Goal: Task Accomplishment & Management: Use online tool/utility

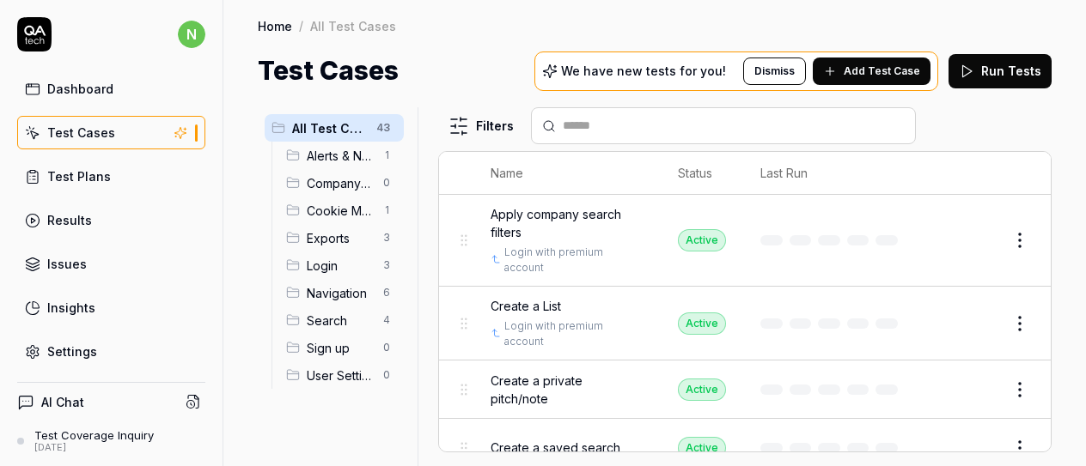
click at [101, 210] on link "Results" at bounding box center [111, 221] width 188 height 34
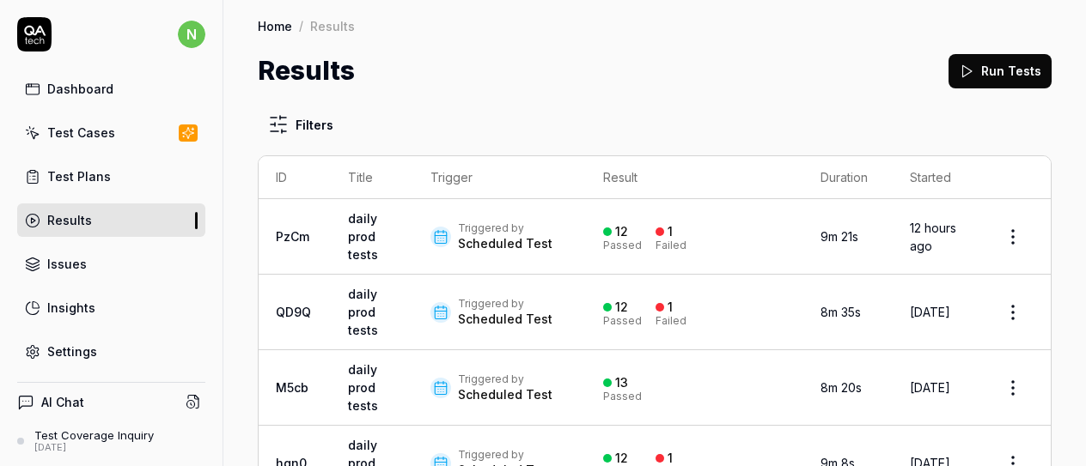
click at [360, 231] on link "daily prod tests" at bounding box center [363, 236] width 30 height 51
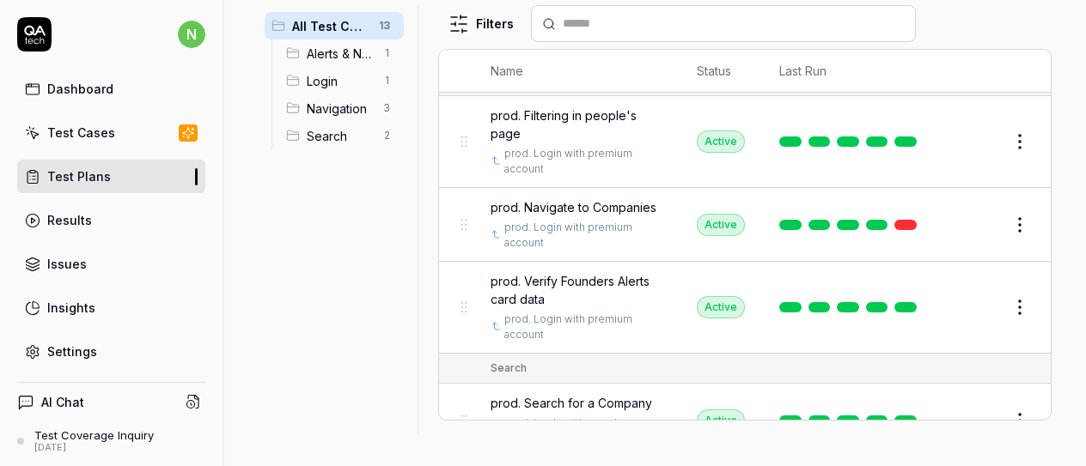
scroll to position [773, 0]
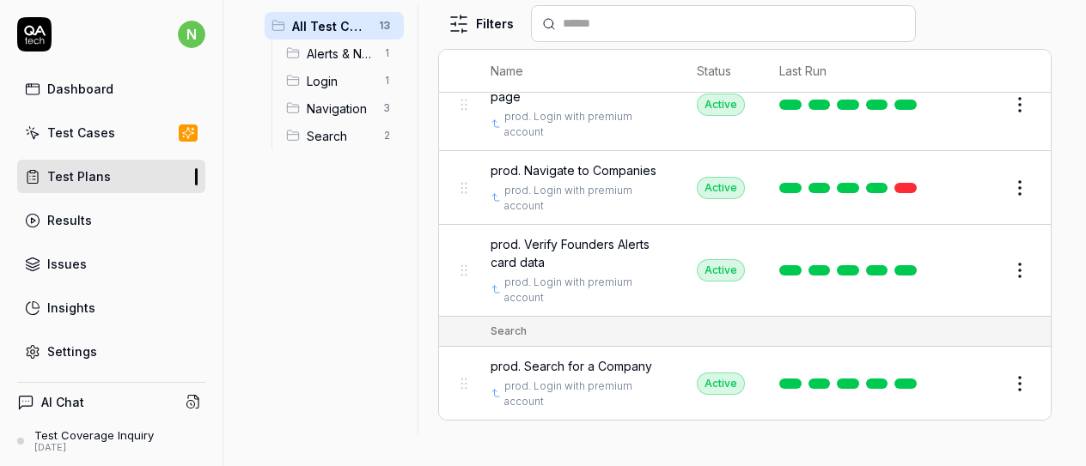
click at [993, 205] on html "**********" at bounding box center [543, 233] width 1086 height 466
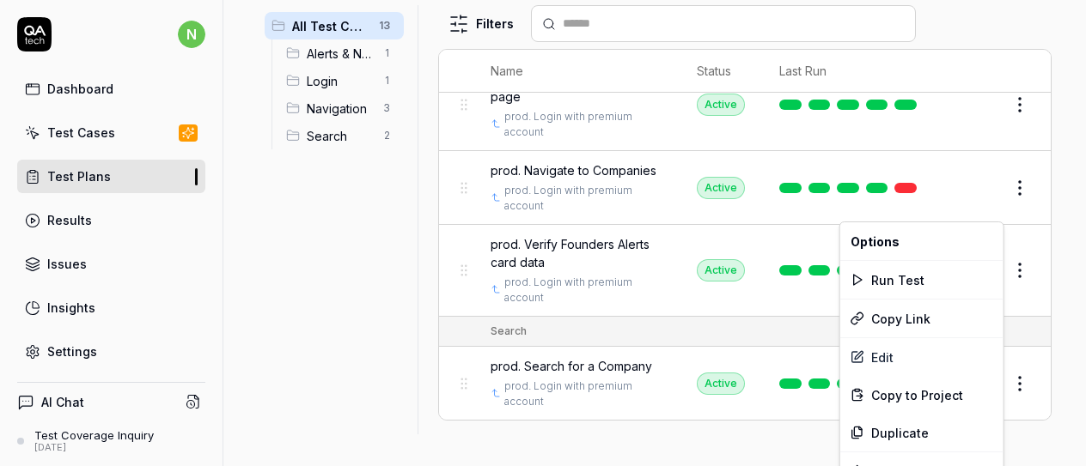
click at [907, 174] on html "**********" at bounding box center [543, 233] width 1086 height 466
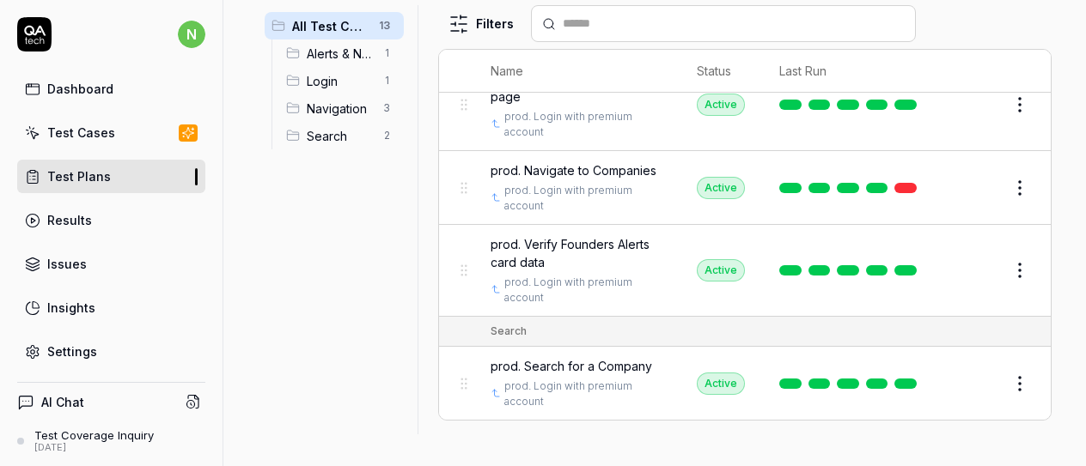
click at [553, 180] on span "prod. Navigate to Companies" at bounding box center [573, 170] width 166 height 18
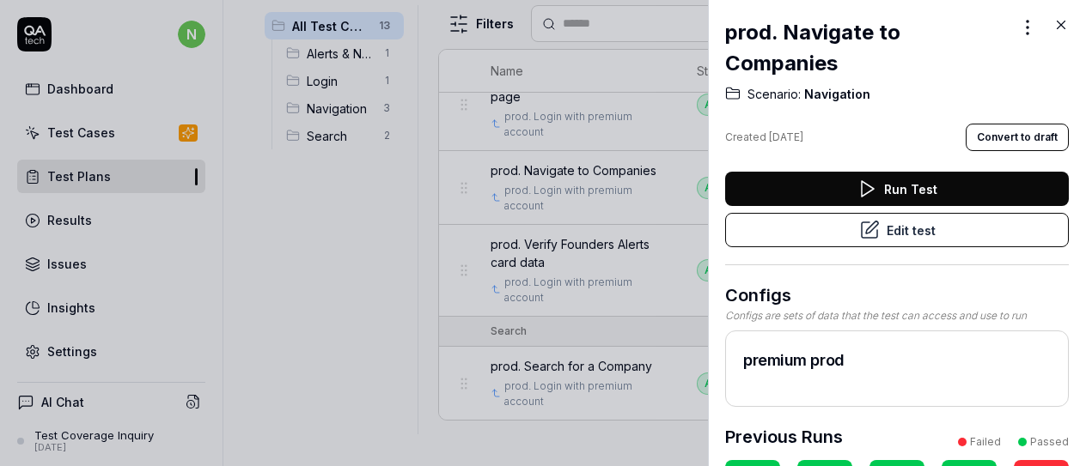
click at [869, 233] on icon at bounding box center [869, 230] width 21 height 21
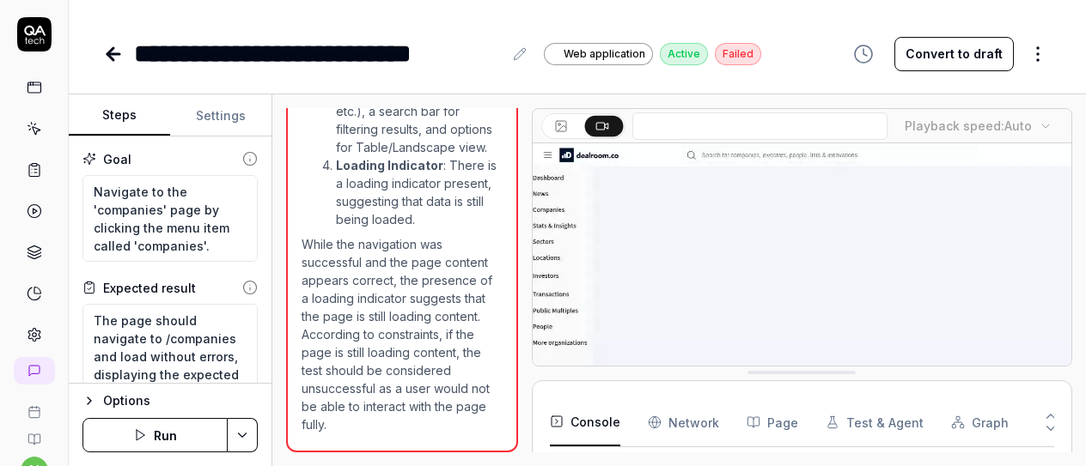
scroll to position [203, 0]
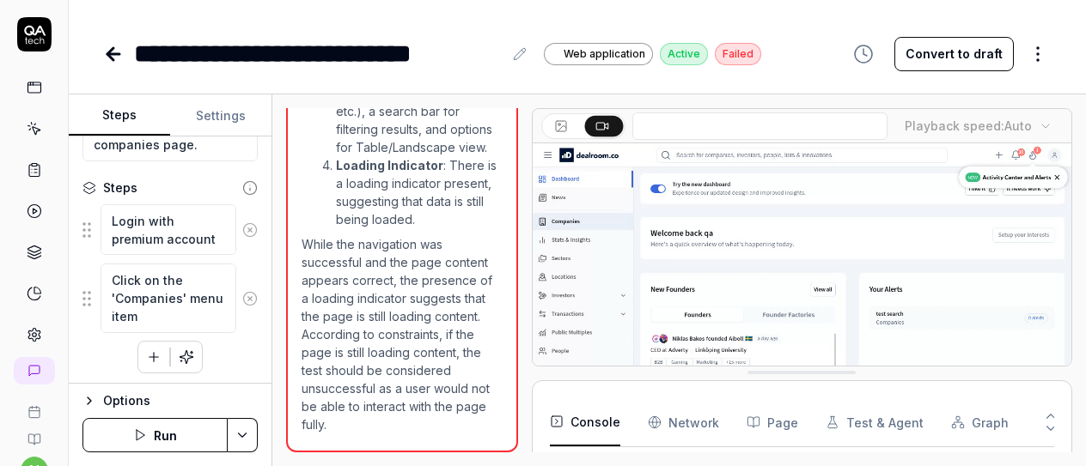
scroll to position [266, 0]
click at [155, 351] on icon "button" at bounding box center [153, 356] width 15 height 15
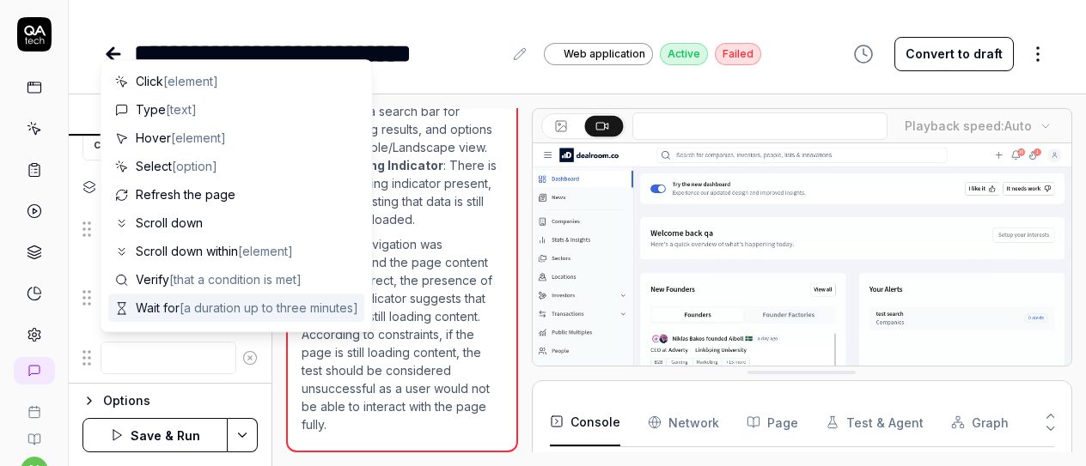
click at [163, 307] on span "Wait for [a duration up to three minutes]" at bounding box center [247, 308] width 222 height 18
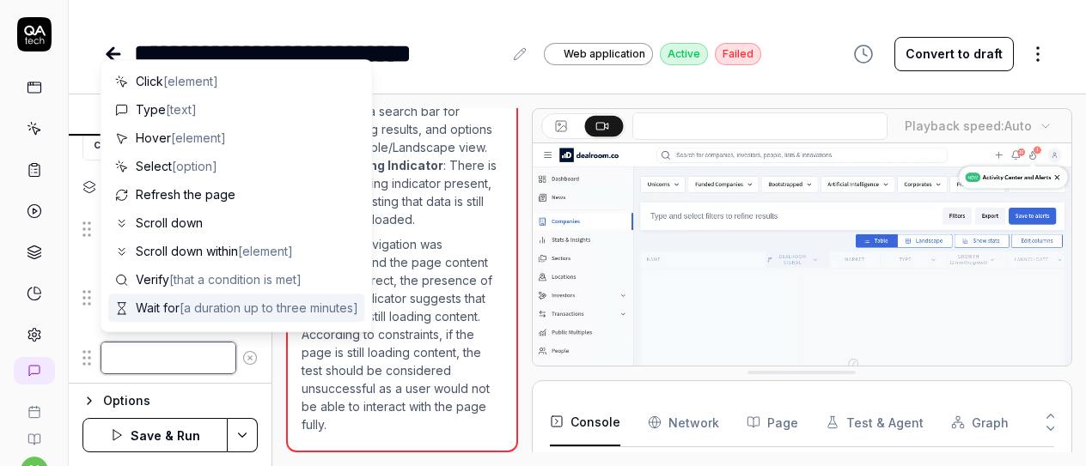
type textarea "*"
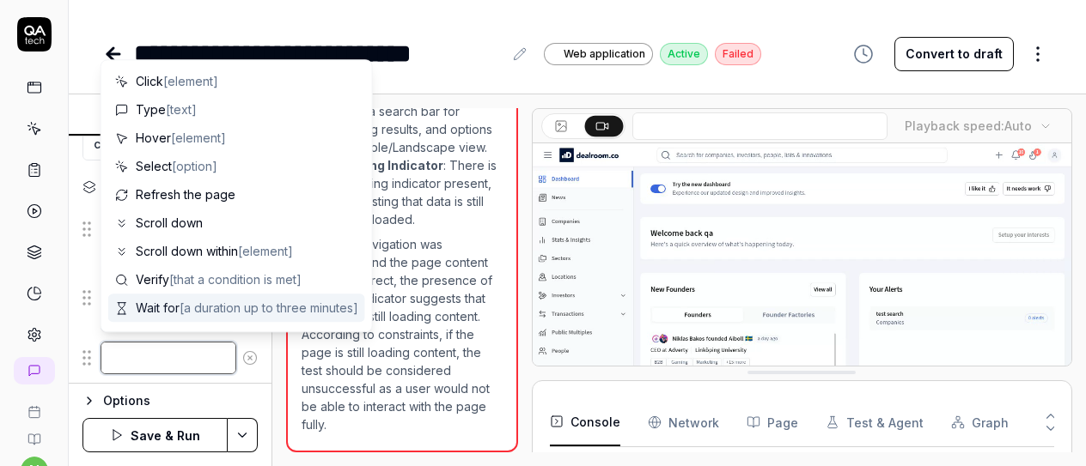
type textarea "Wait for"
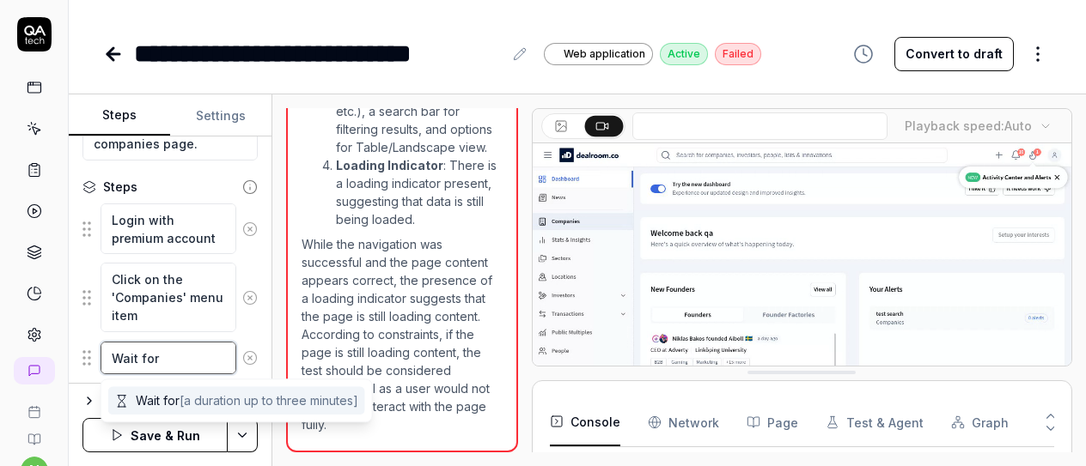
type textarea "*"
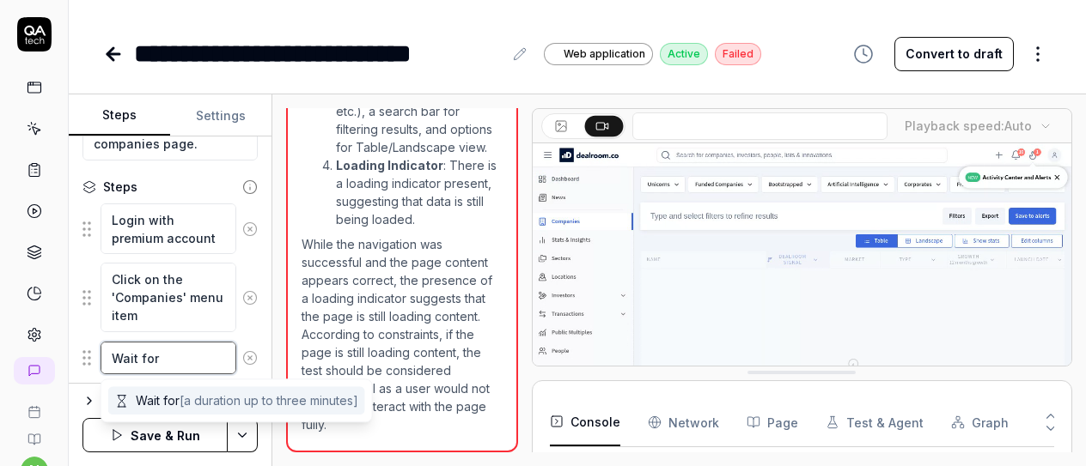
type textarea "Wait for d"
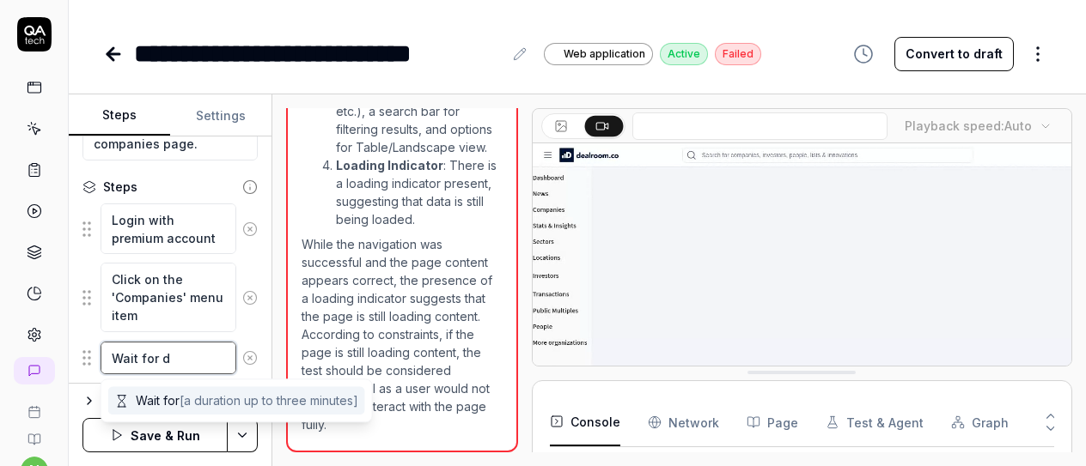
type textarea "*"
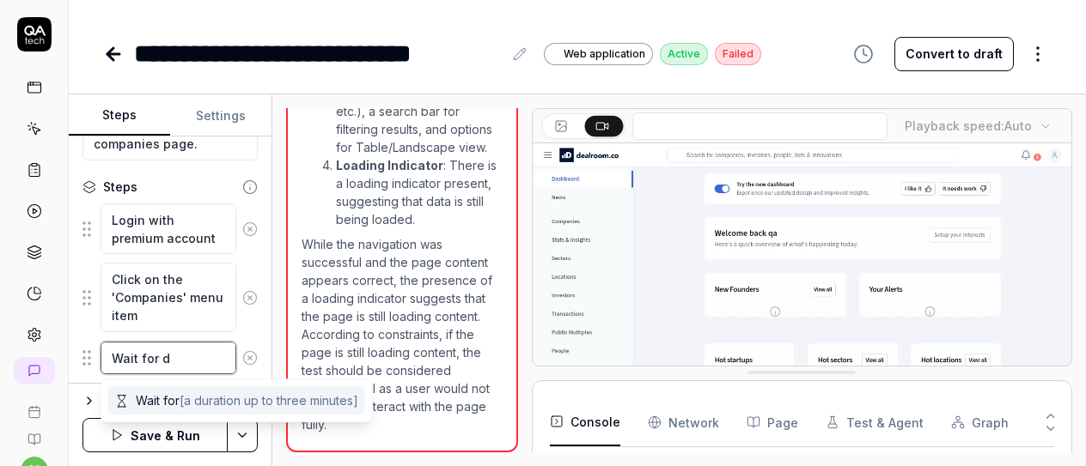
type textarea "Wait for da"
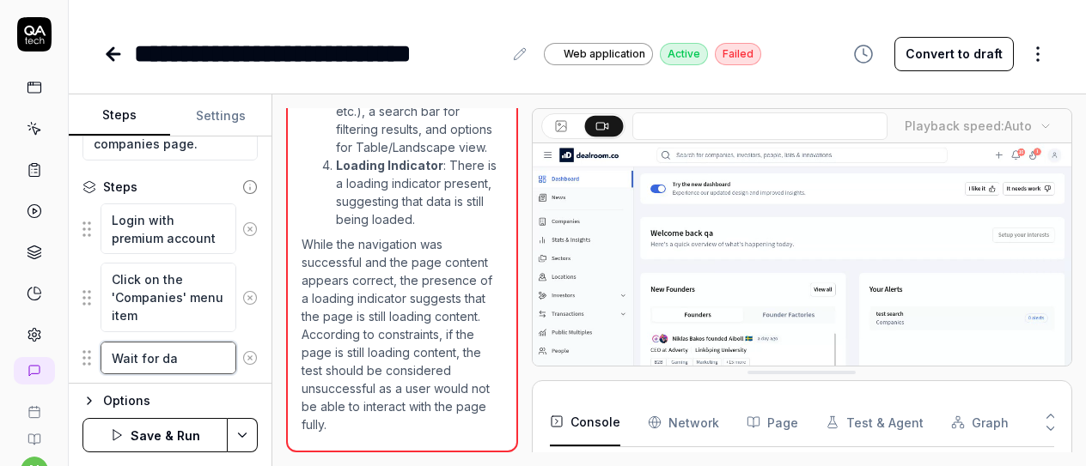
type textarea "*"
type textarea "Wait for dat"
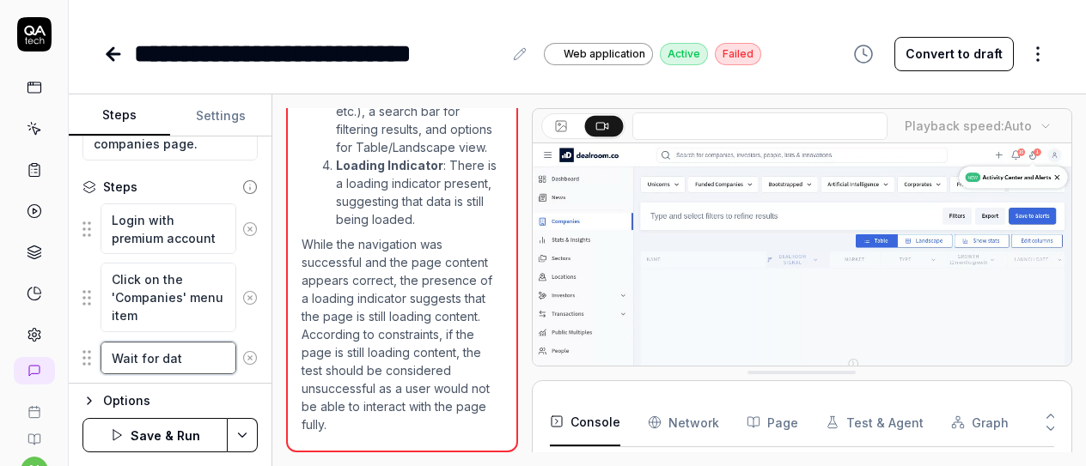
type textarea "*"
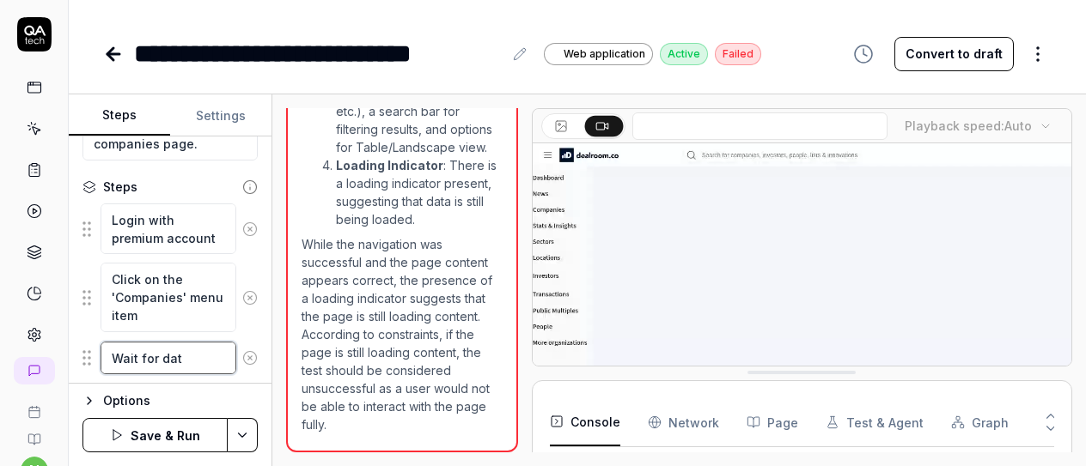
type textarea "Wait for data"
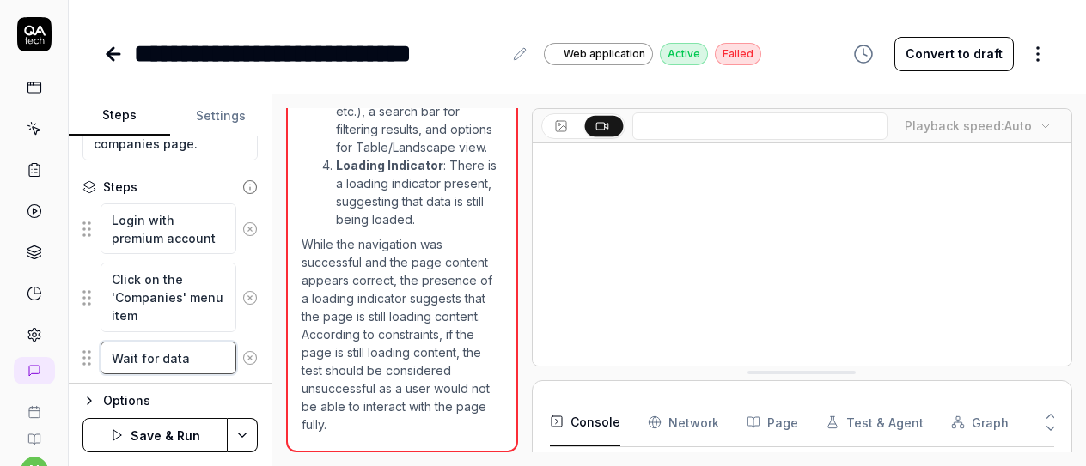
type textarea "*"
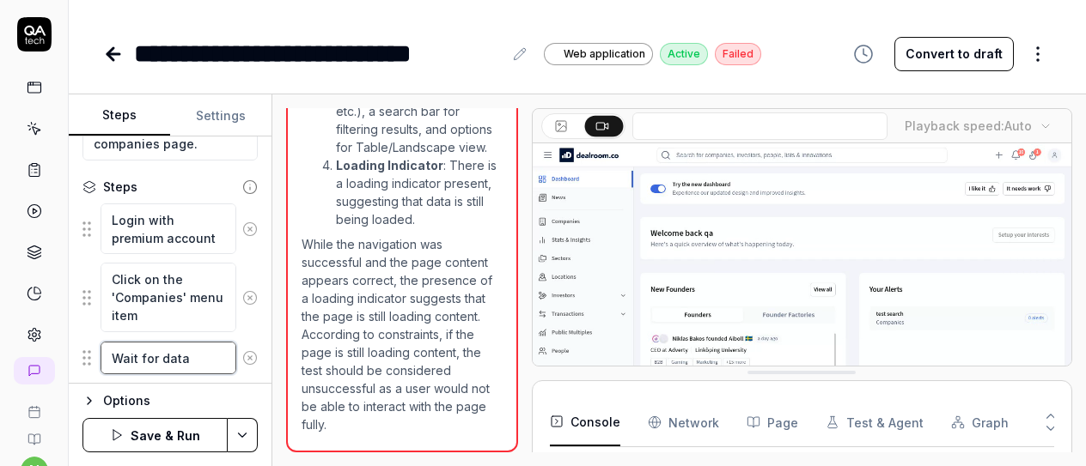
type textarea "Wait for data"
type textarea "*"
type textarea "Wait for data t"
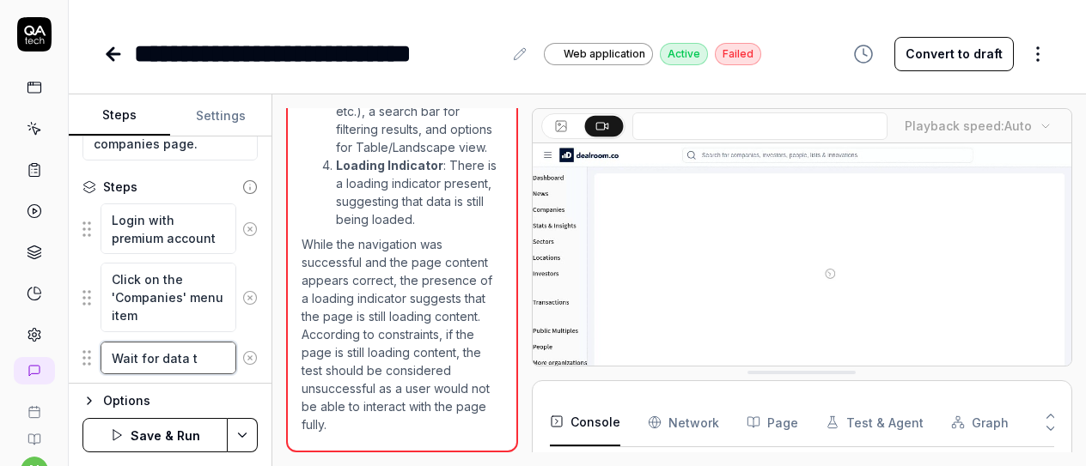
type textarea "*"
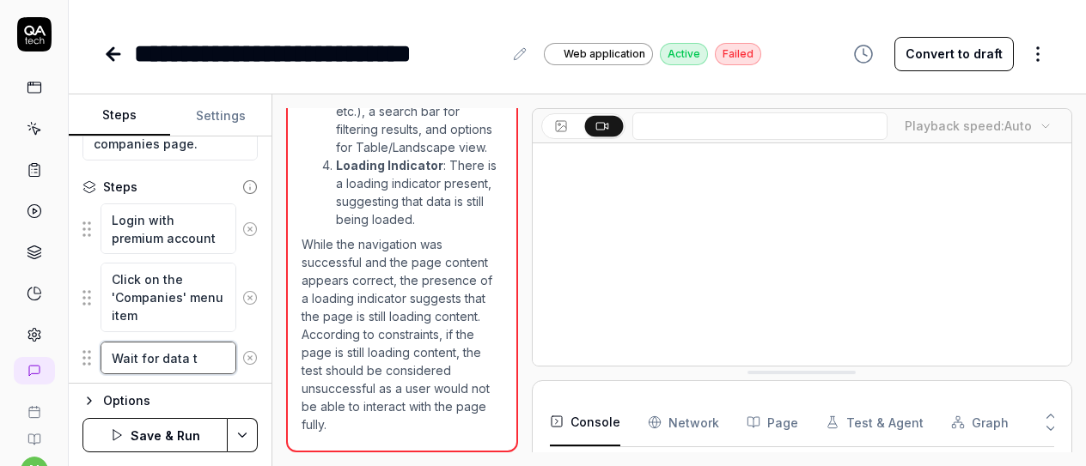
type textarea "Wait for data to"
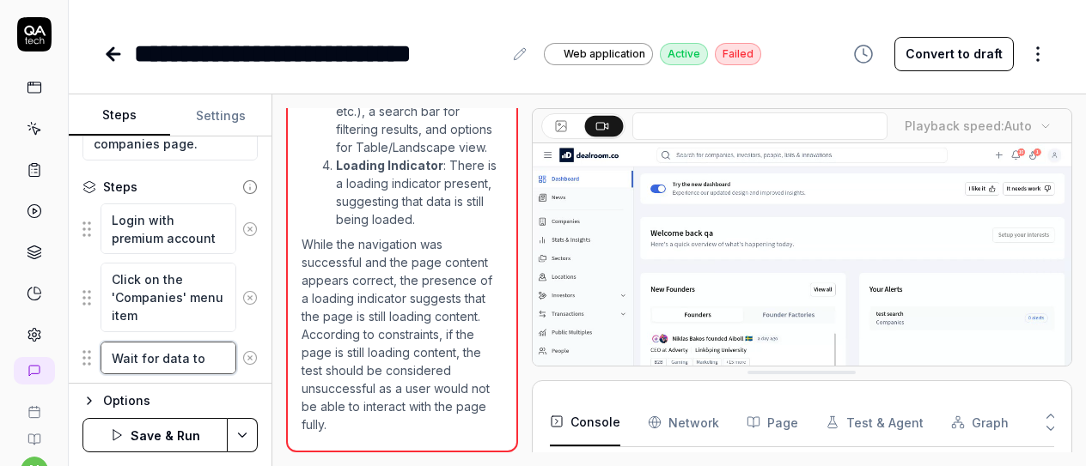
type textarea "*"
type textarea "Wait for data to"
type textarea "*"
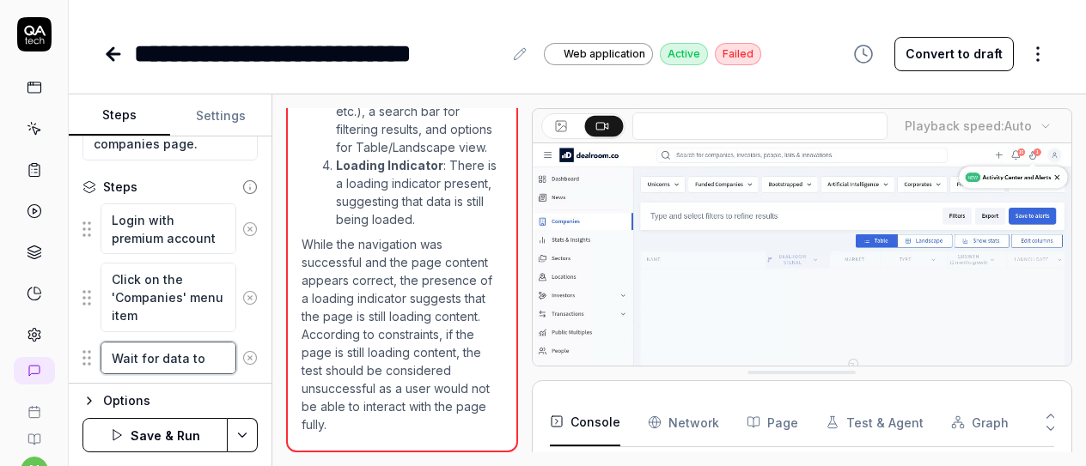
type textarea "Wait for data to l"
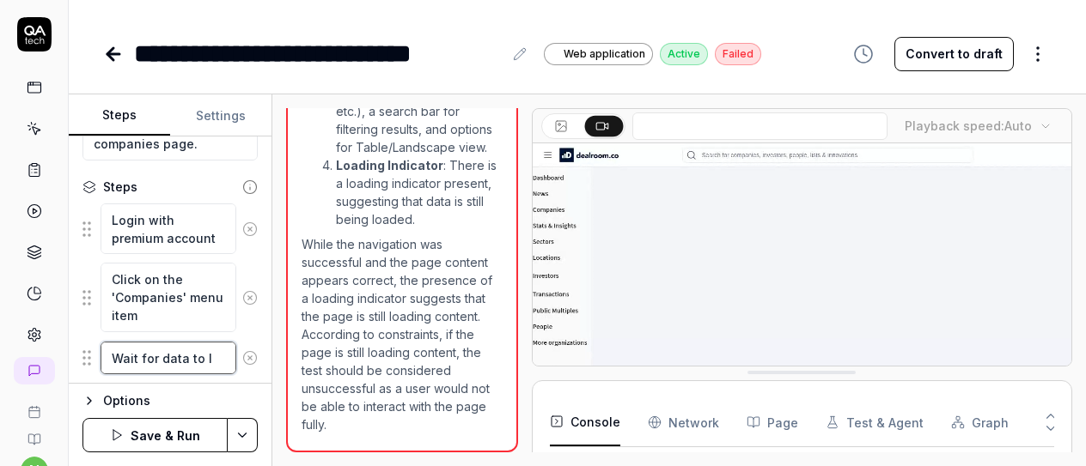
type textarea "*"
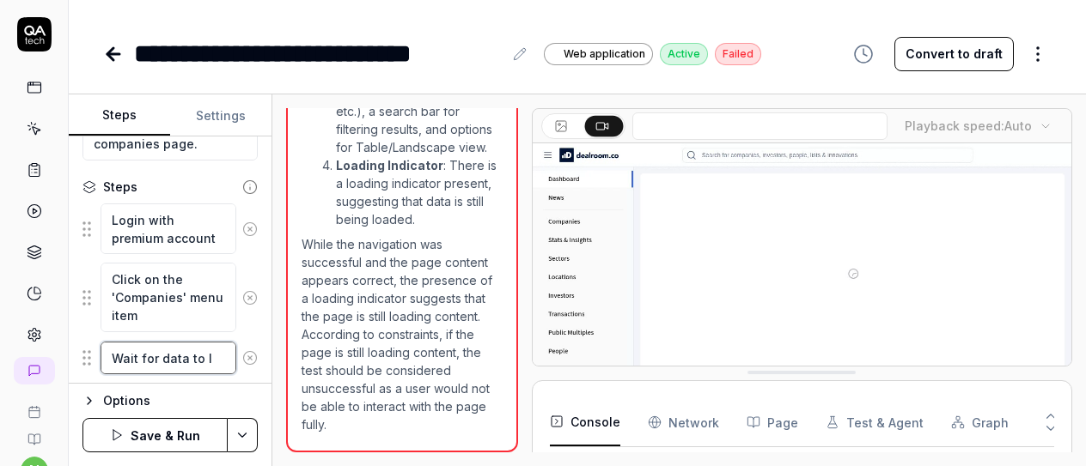
type textarea "Wait for data to lo"
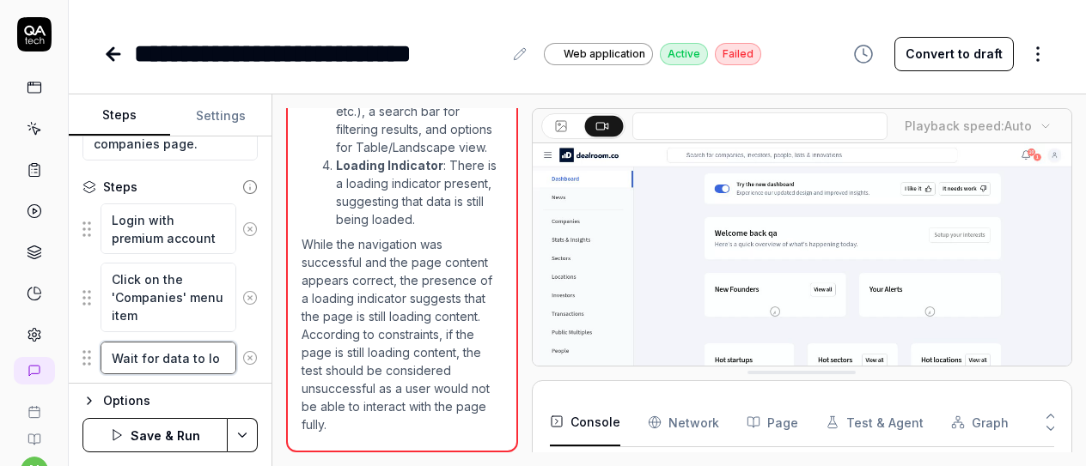
type textarea "*"
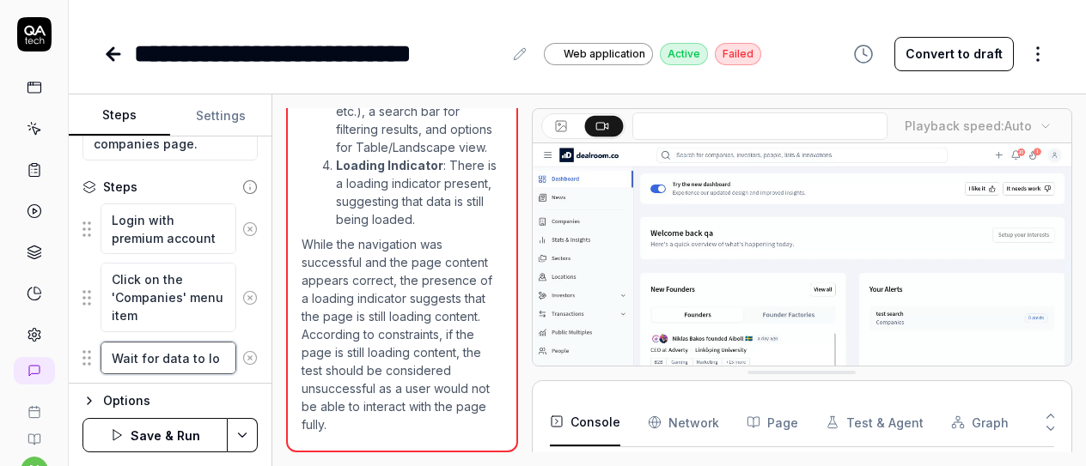
type textarea "Wait for data to loa"
type textarea "*"
type textarea "Wait for data to load"
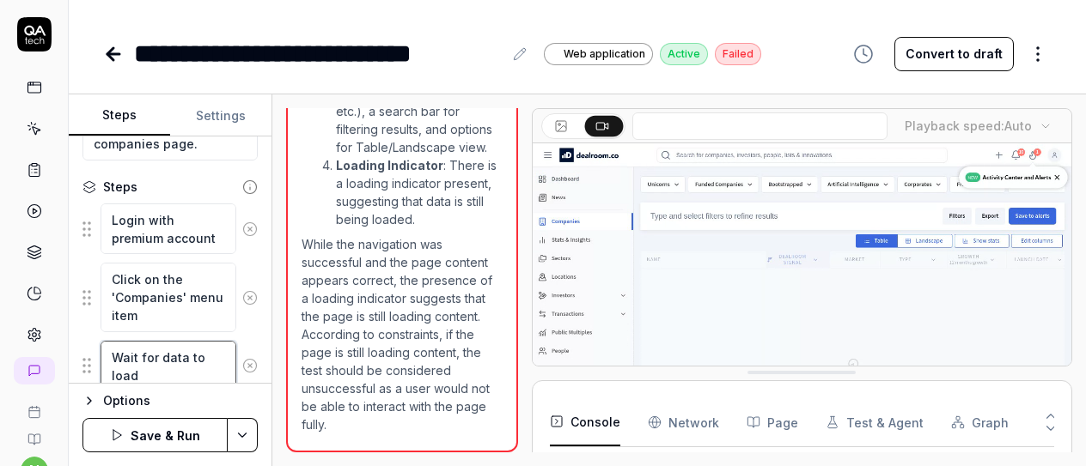
type textarea "*"
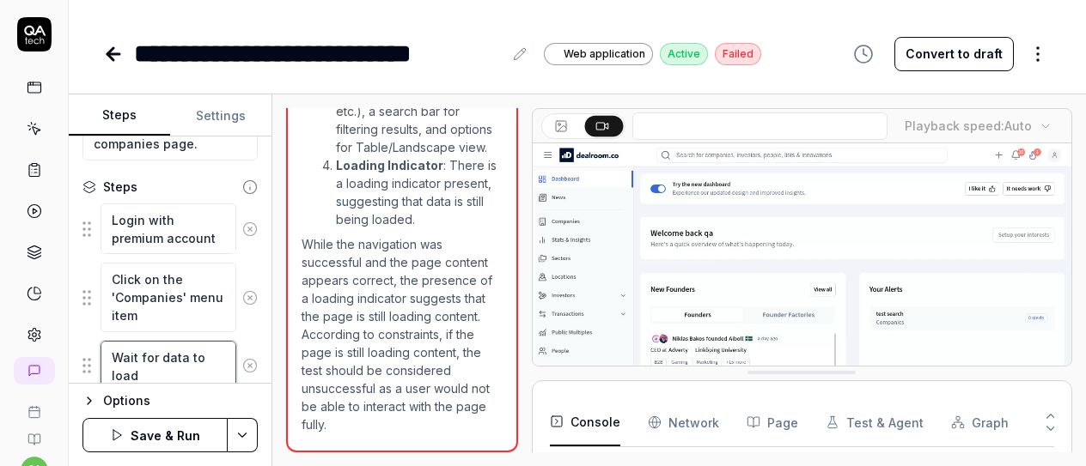
type textarea "Wait for data to load"
type textarea "*"
type textarea "Wait for data to load i"
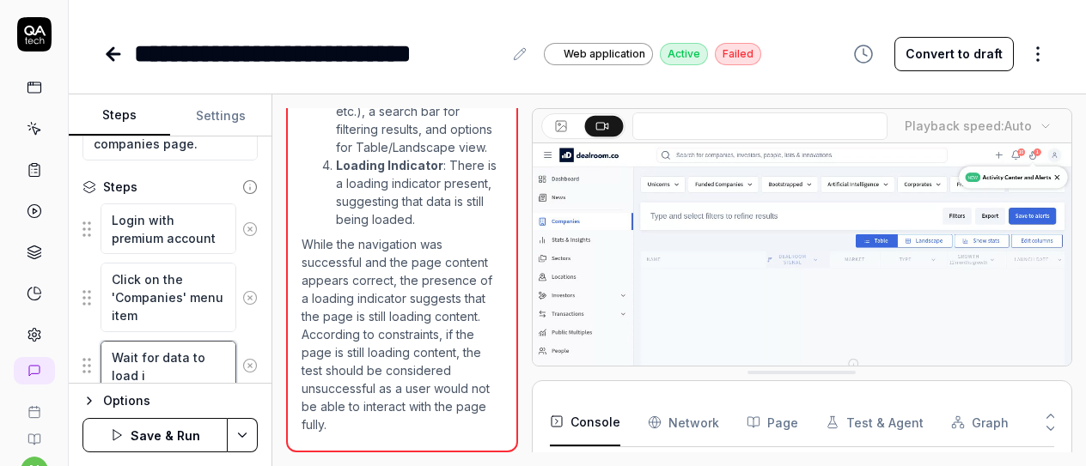
type textarea "*"
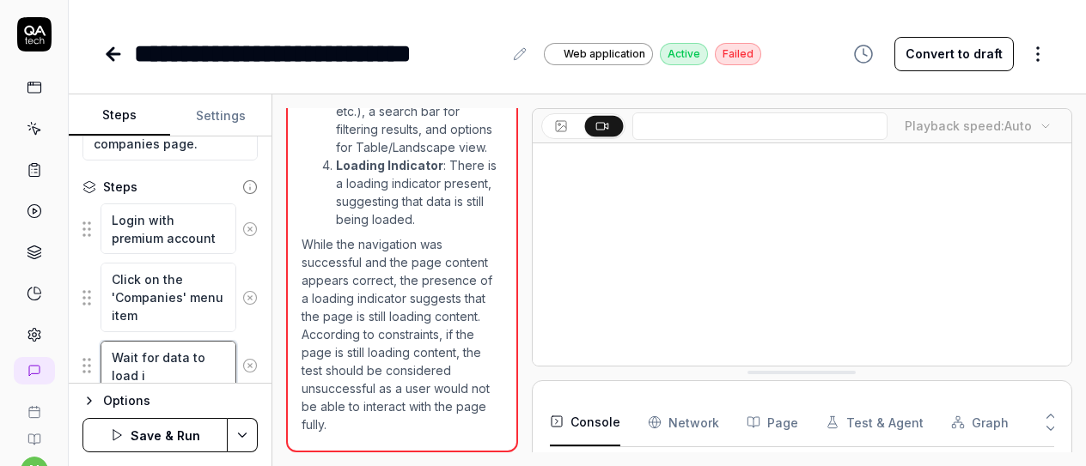
type textarea "Wait for data to load in"
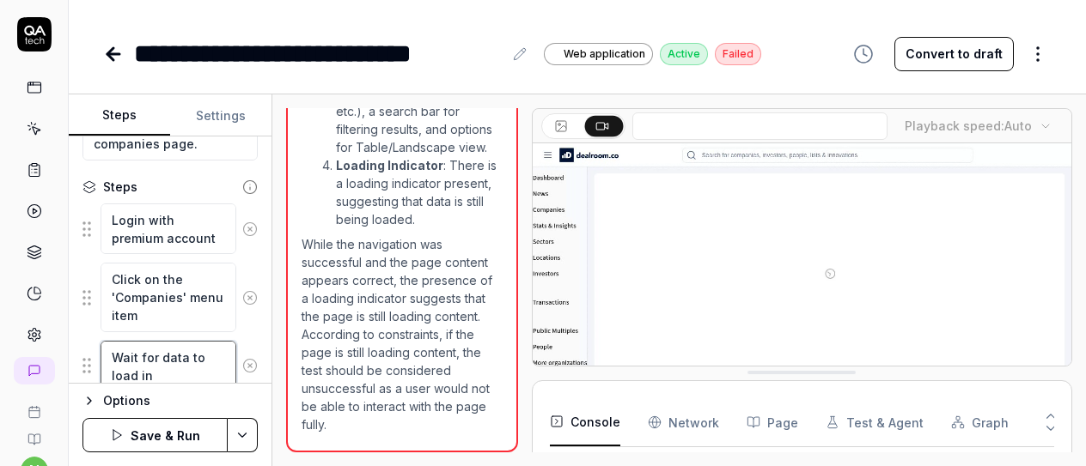
type textarea "*"
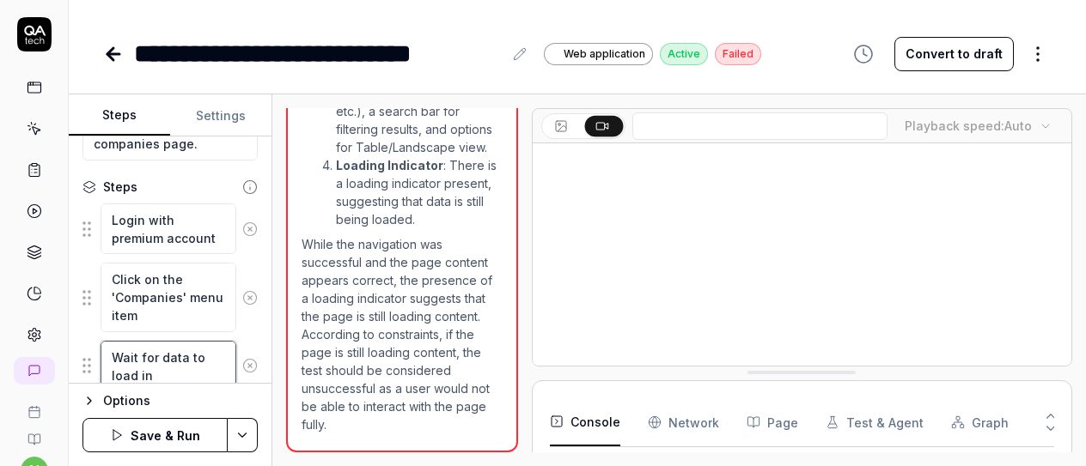
type textarea "Wait for data to load in"
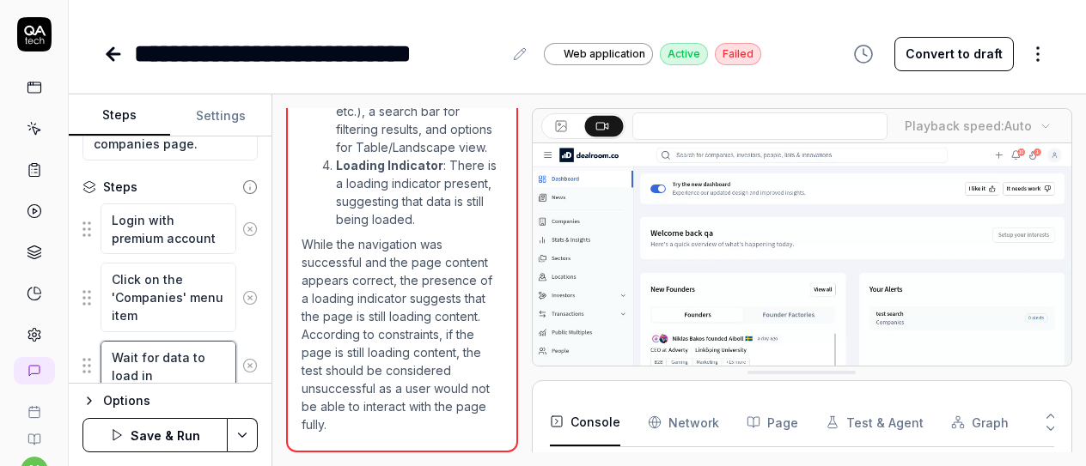
type textarea "*"
type textarea "Wait for data to load in t"
type textarea "*"
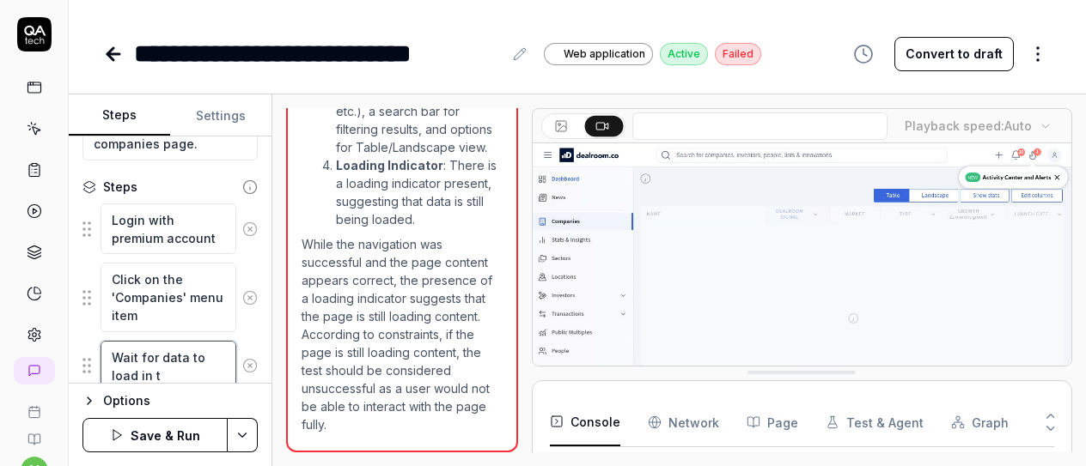
type textarea "Wait for data to load in th"
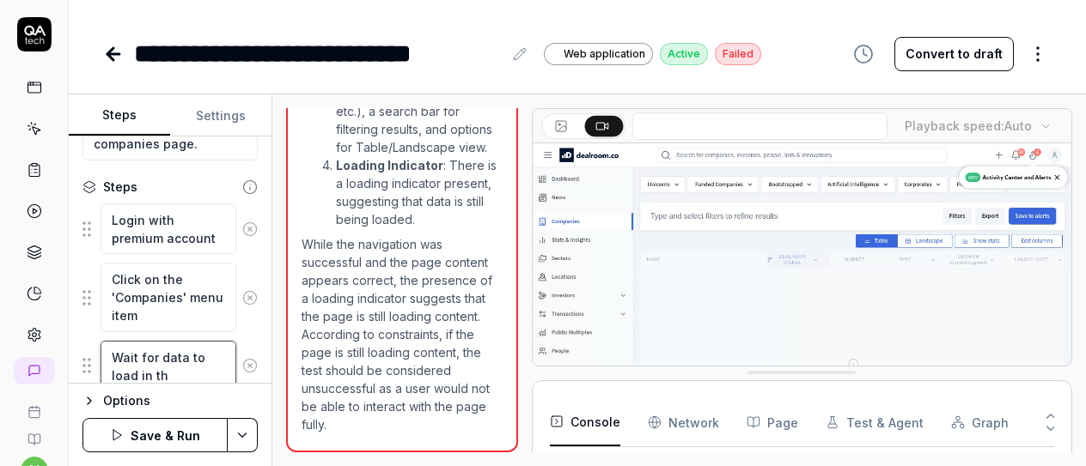
type textarea "*"
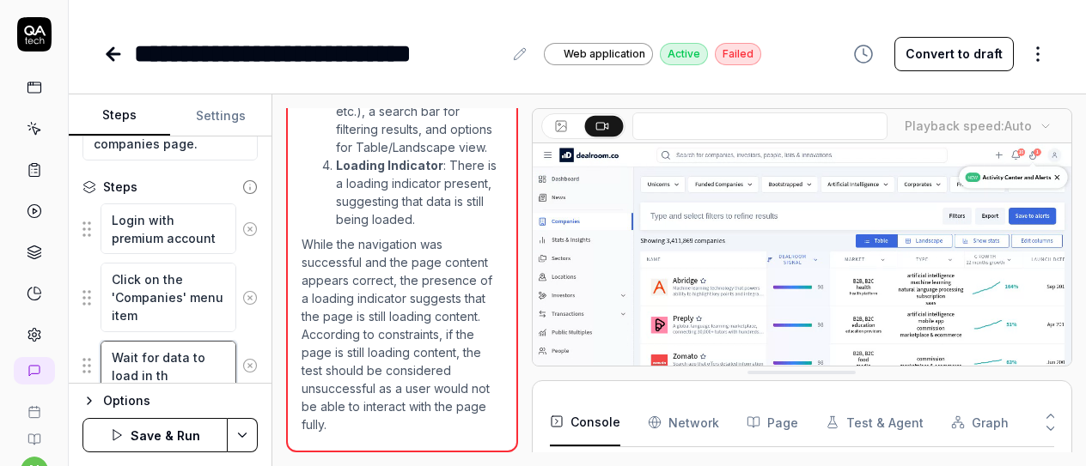
type textarea "Wait for data to load in the"
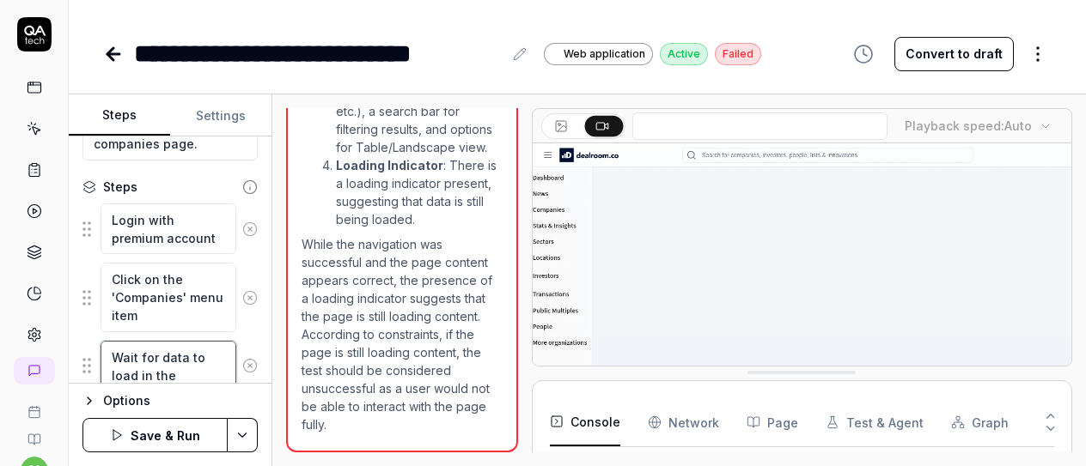
type textarea "*"
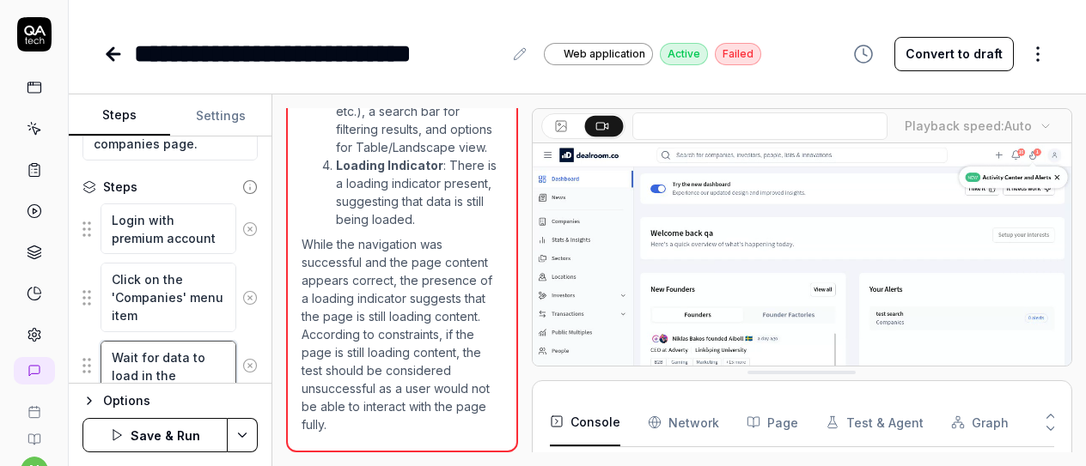
type textarea "Wait for data to load in the"
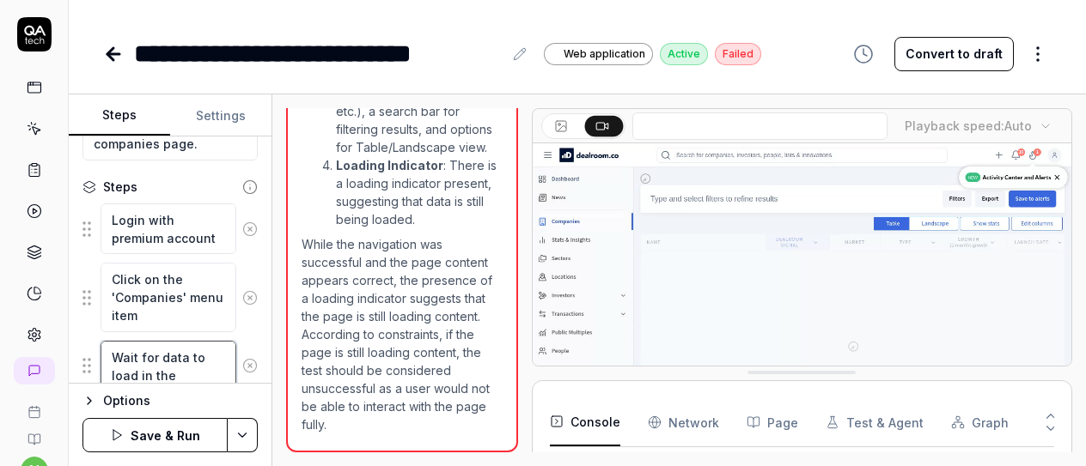
type textarea "*"
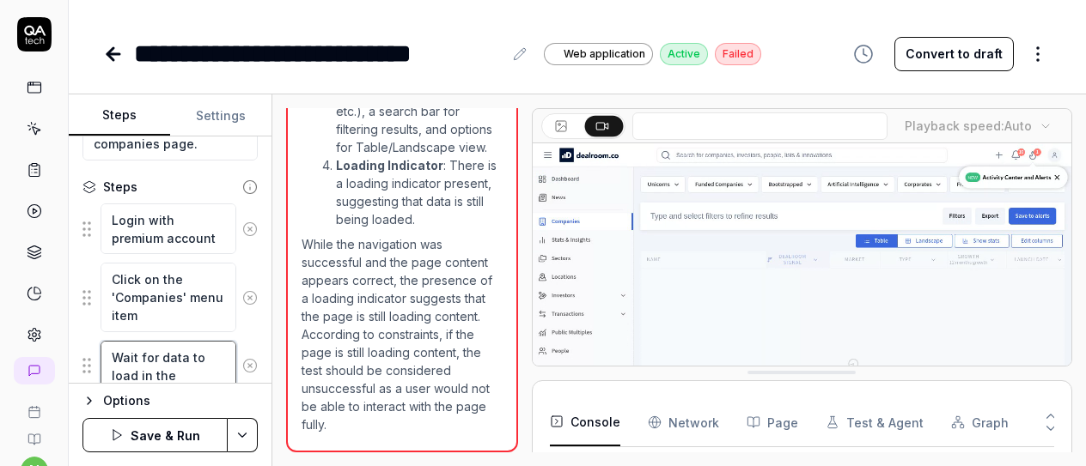
type textarea "Wait for data to load in the C"
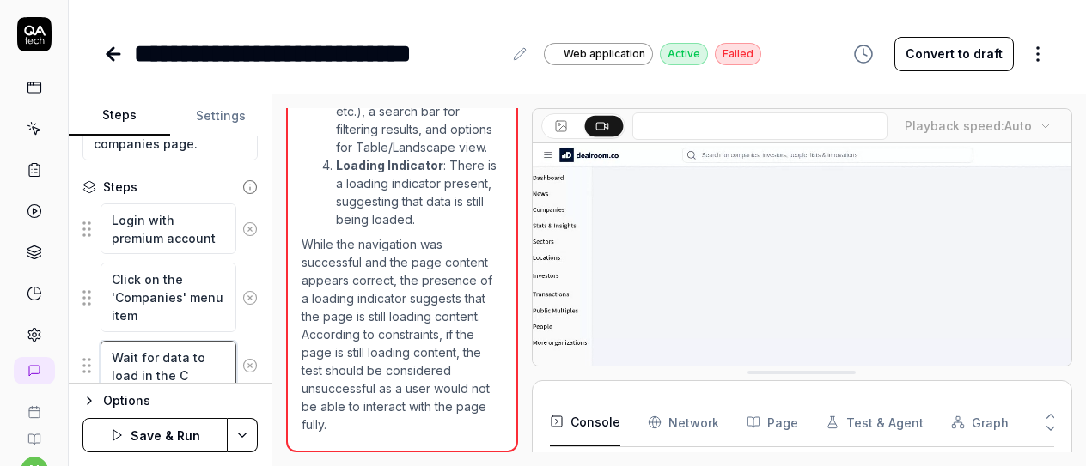
type textarea "*"
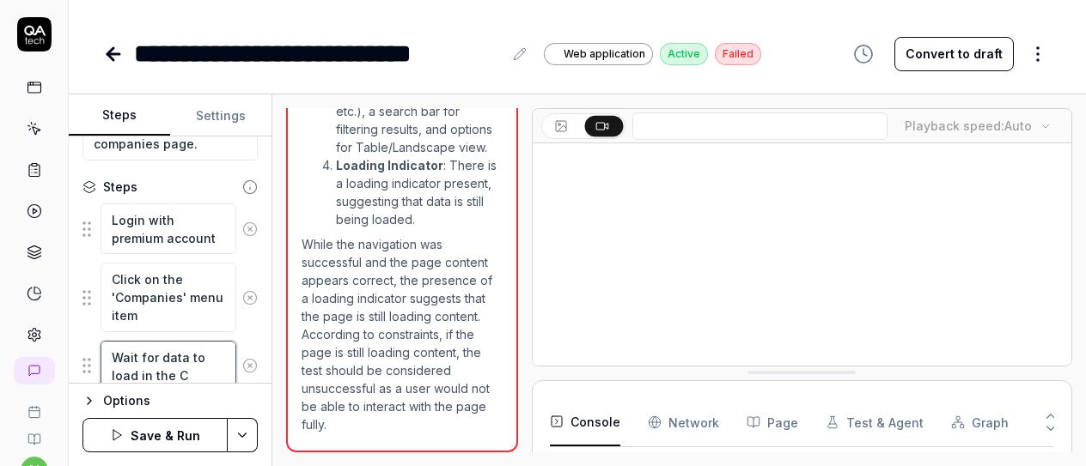
type textarea "Wait for data to load in the Co"
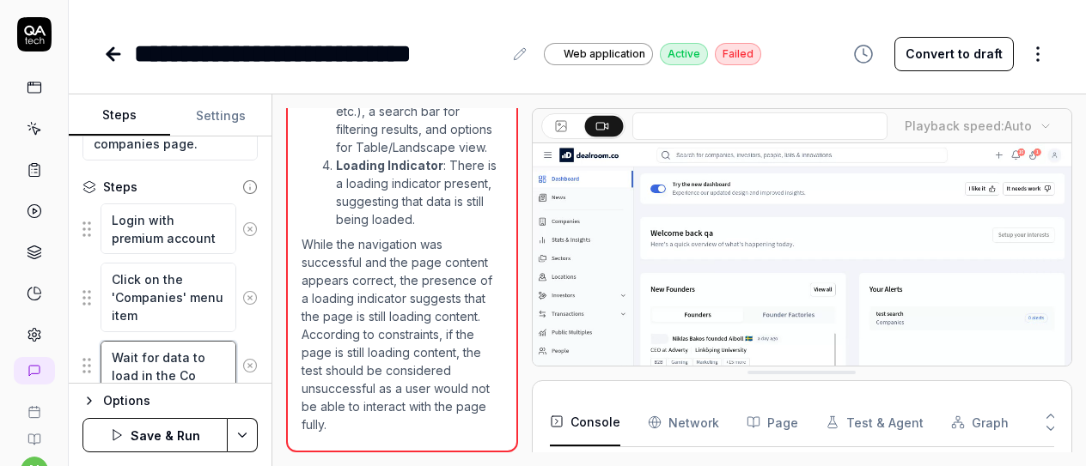
type textarea "*"
type textarea "Wait for data to load in the Com"
type textarea "*"
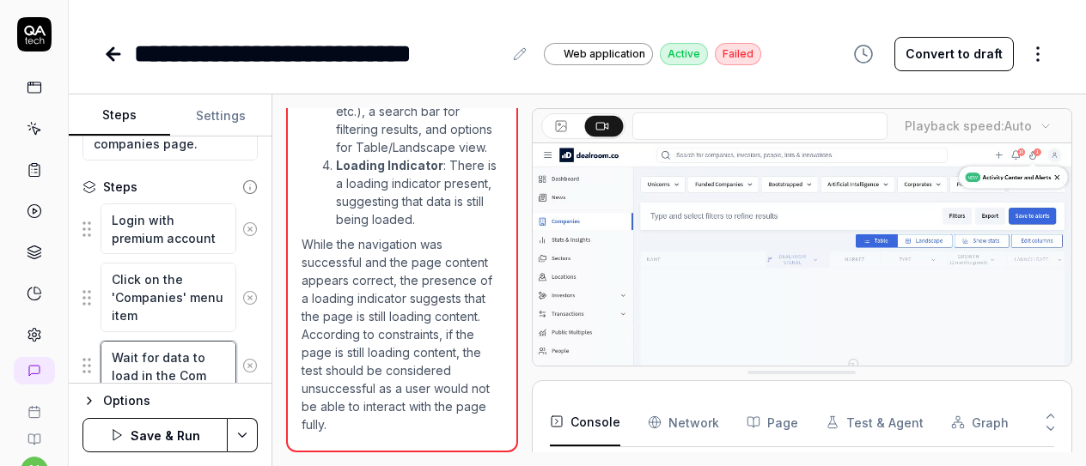
type textarea "Wait for data to load in the Comp"
type textarea "*"
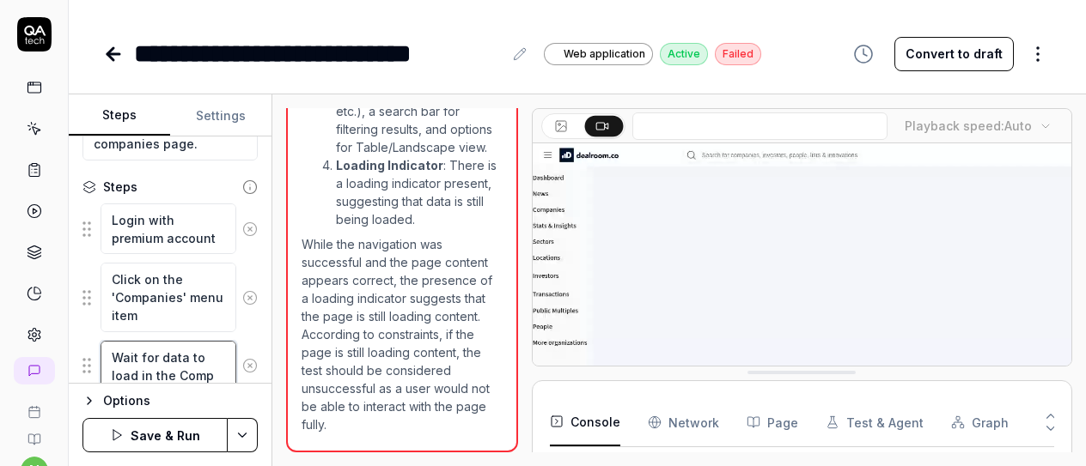
type textarea "Wait for data to load in the Compa"
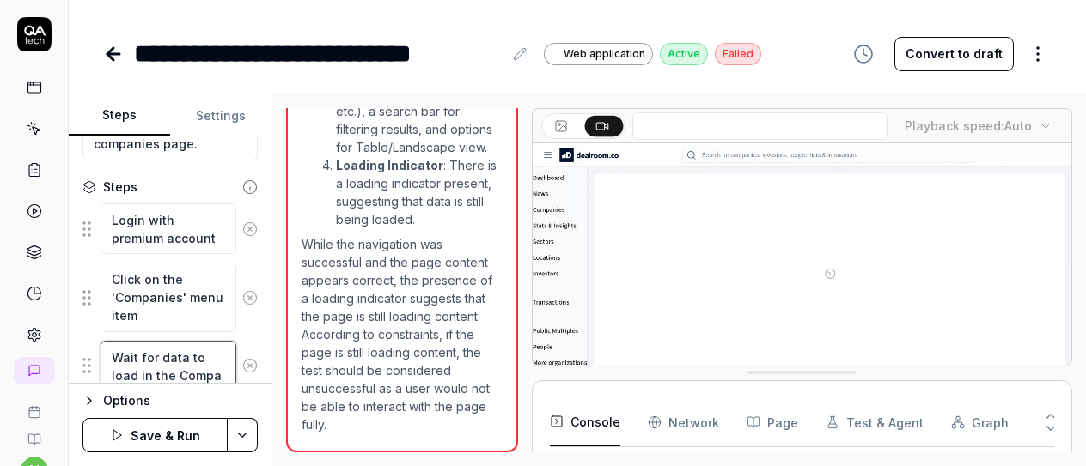
scroll to position [281, 0]
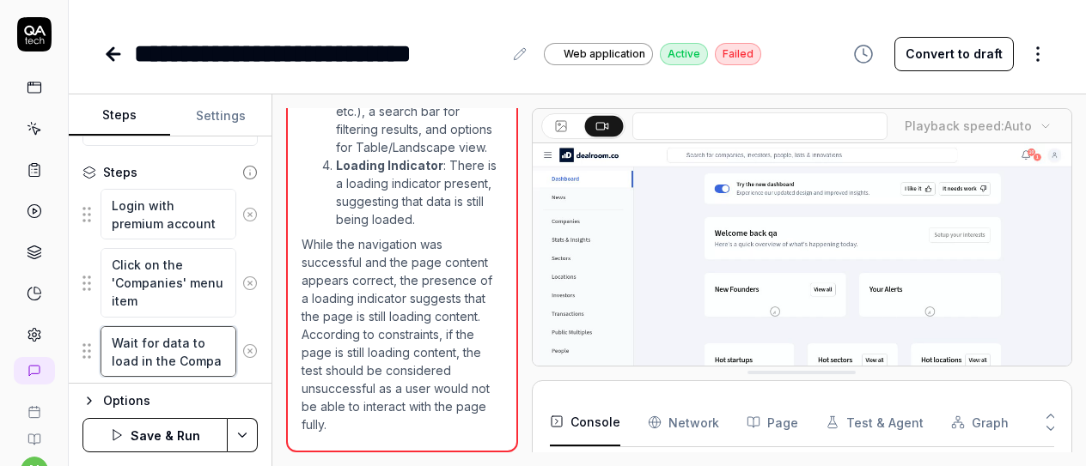
type textarea "*"
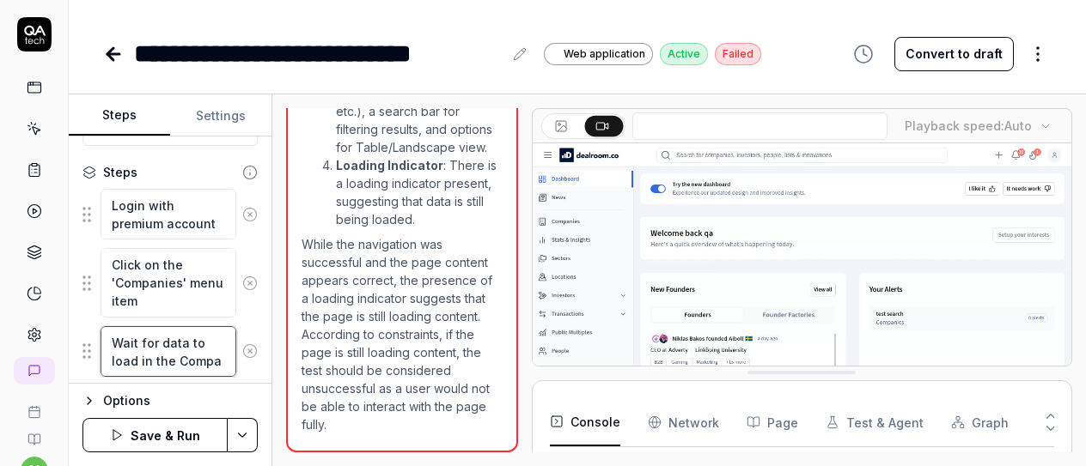
type textarea "Wait for data to load in the Compan"
type textarea "*"
type textarea "Wait for data to load in the [GEOGRAPHIC_DATA]"
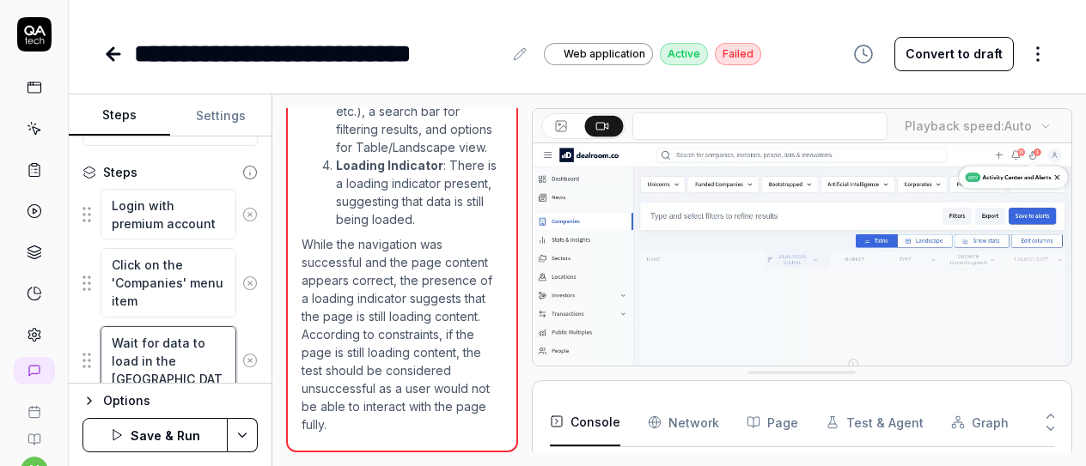
type textarea "*"
type textarea "Wait for data to load in the Companie"
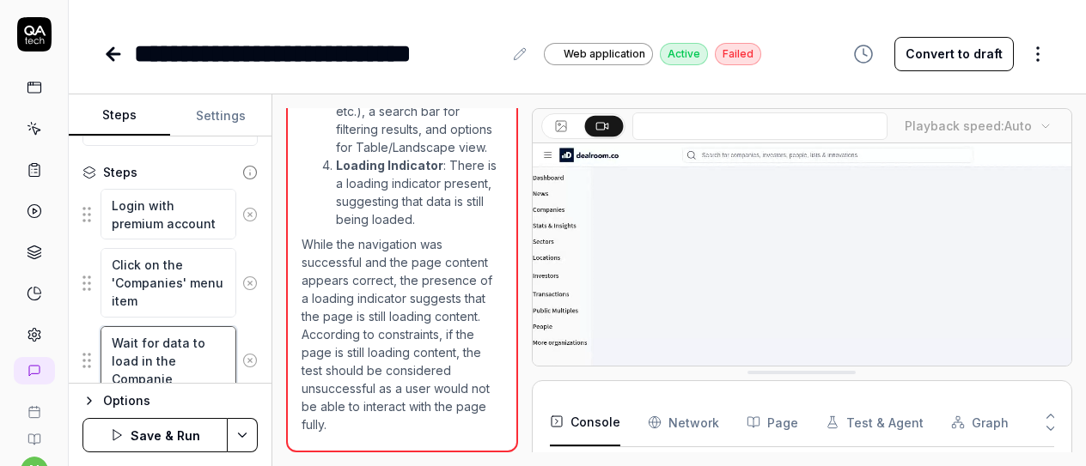
type textarea "*"
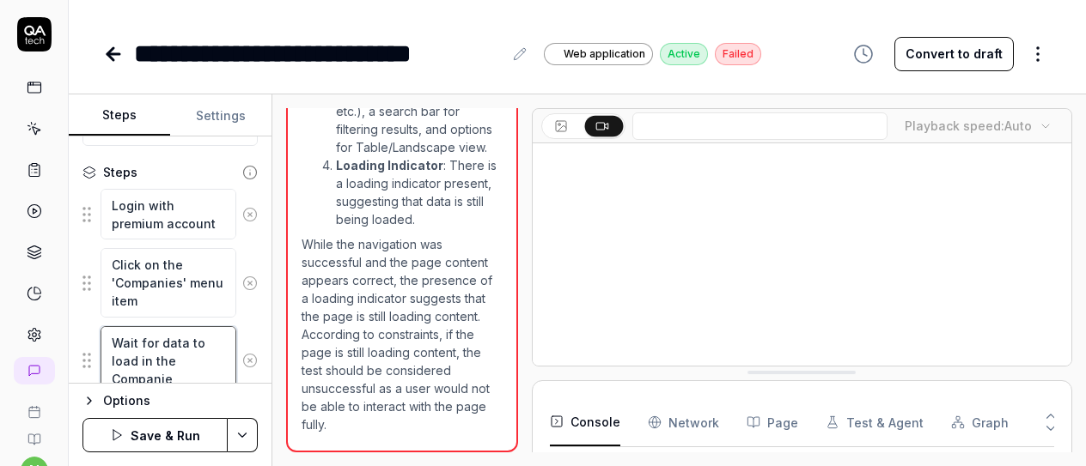
type textarea "Wait for data to load in the Companies"
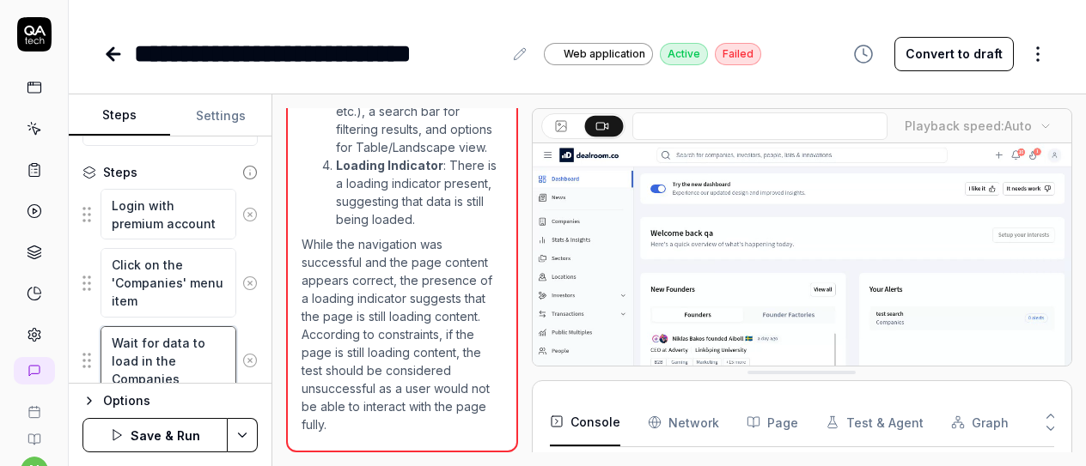
type textarea "*"
type textarea "Wait for data to load in the Companies"
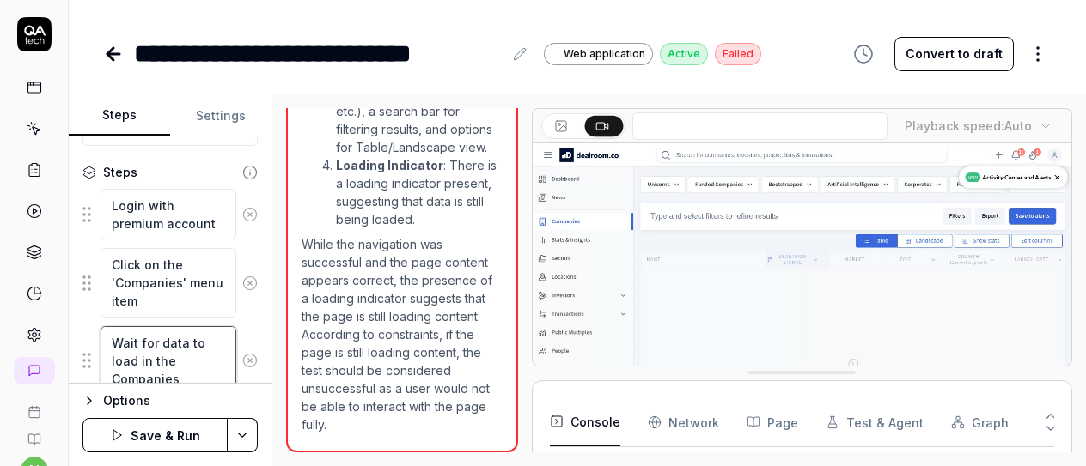
type textarea "*"
type textarea "Wait for data to load in the Companies t"
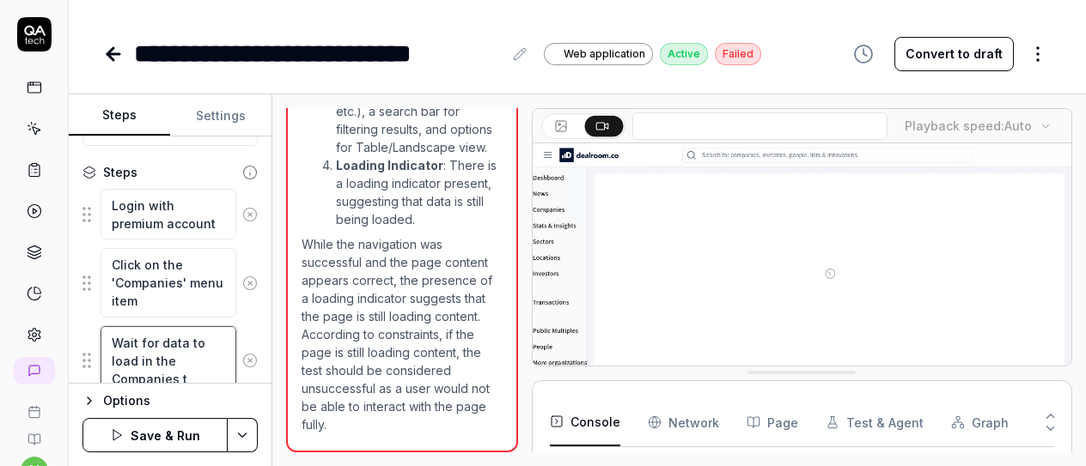
type textarea "*"
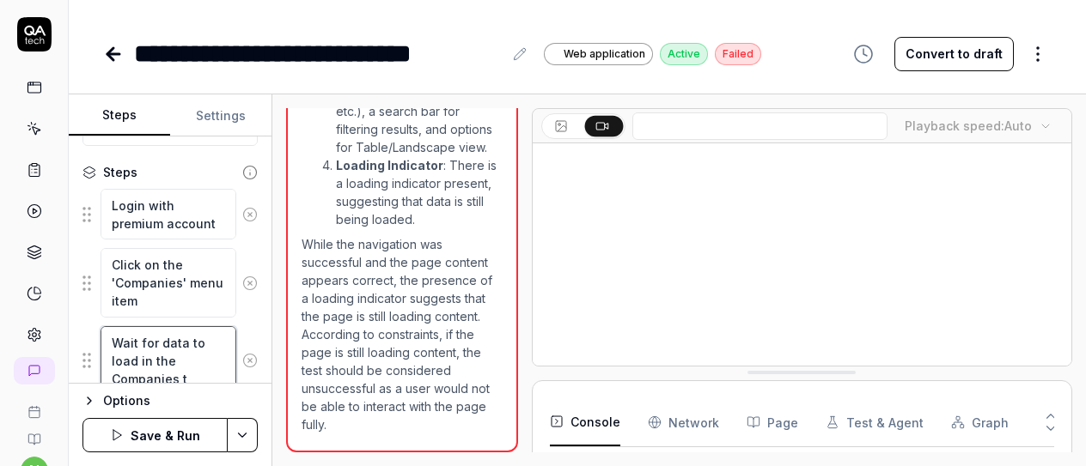
type textarea "Wait for data to load in the Companies ta"
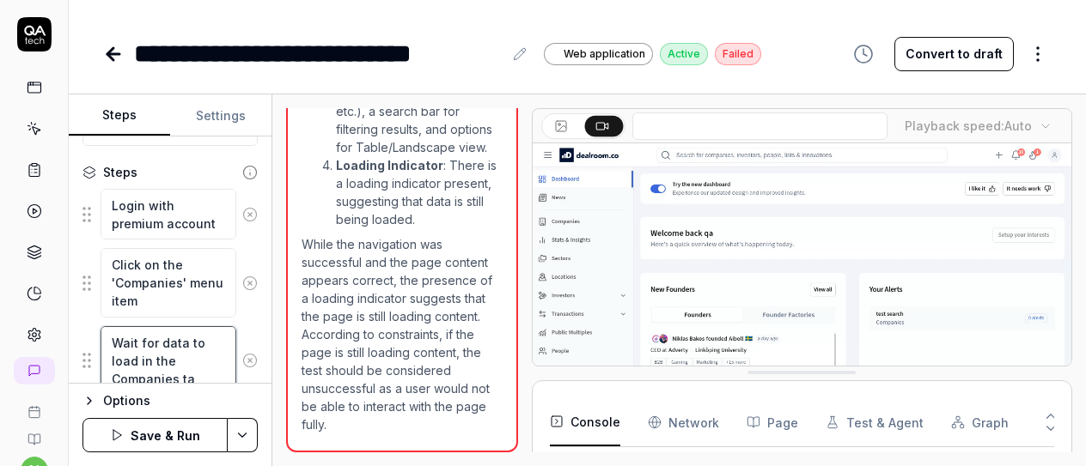
type textarea "*"
type textarea "Wait for data to load in the Companies tab"
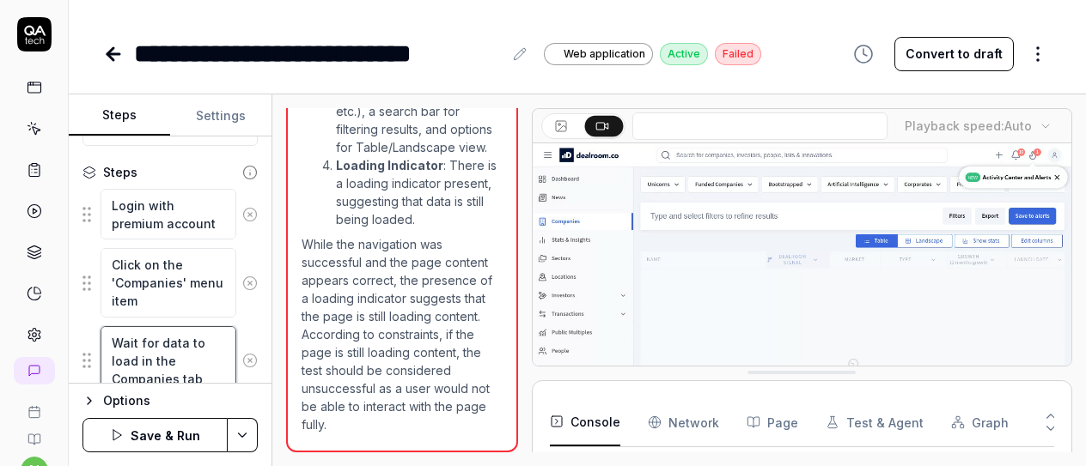
type textarea "*"
type textarea "Wait for data to load in the Companies tabl"
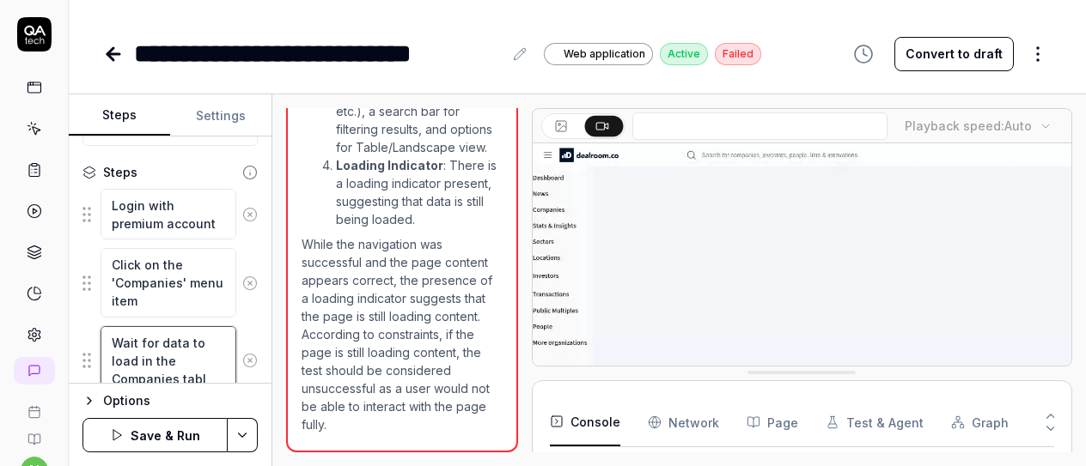
type textarea "*"
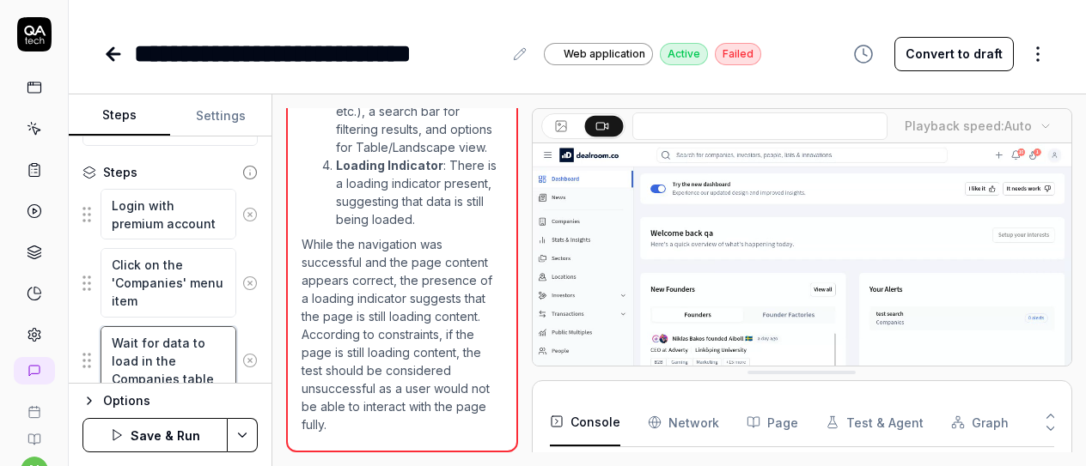
type textarea "Wait for data to load in the Companies table"
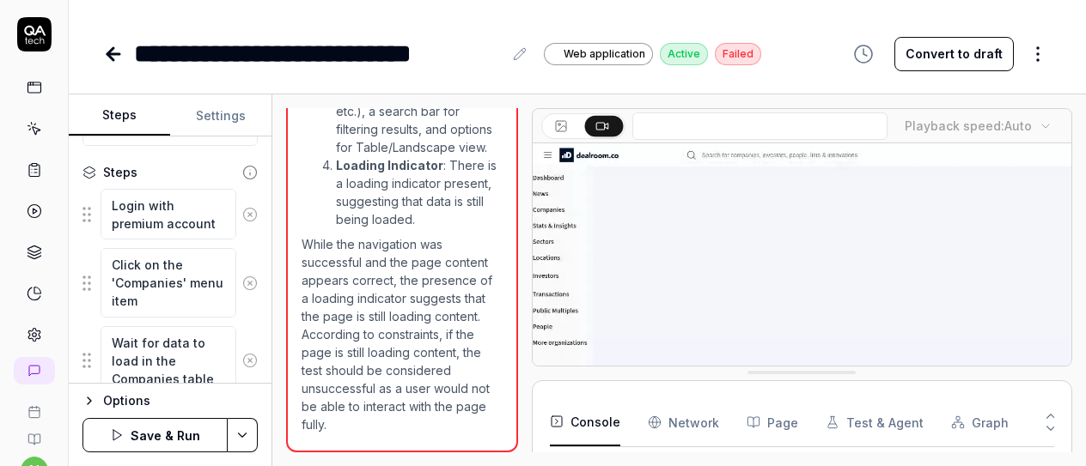
click at [172, 439] on button "Save & Run" at bounding box center [154, 435] width 145 height 34
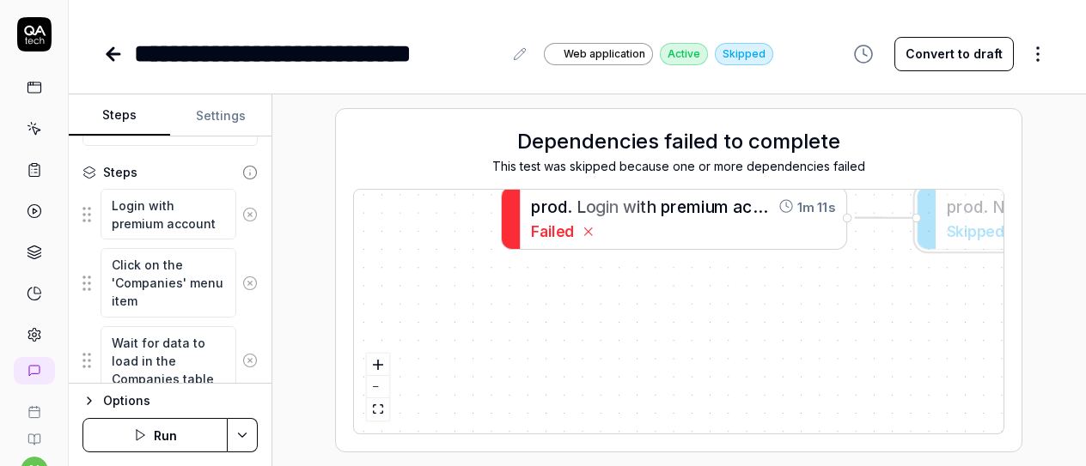
click at [659, 202] on span at bounding box center [658, 206] width 4 height 19
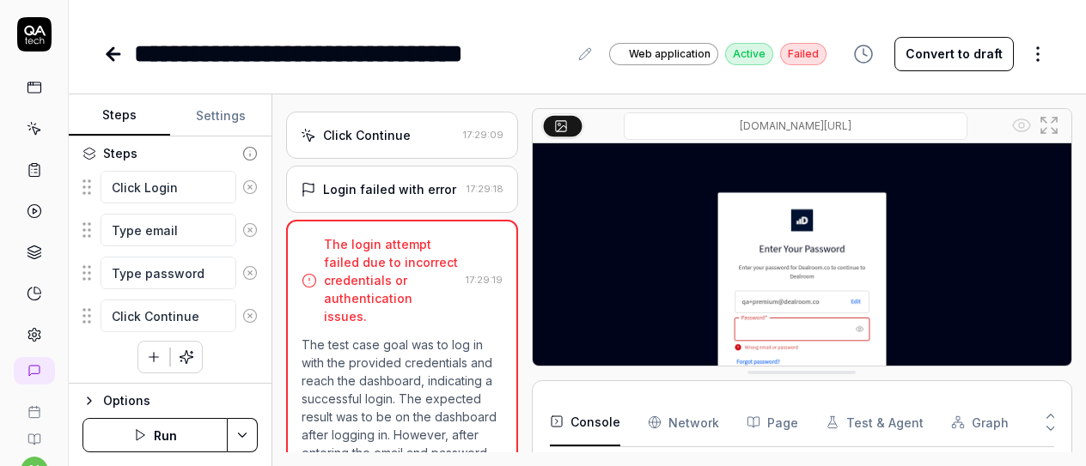
scroll to position [261, 0]
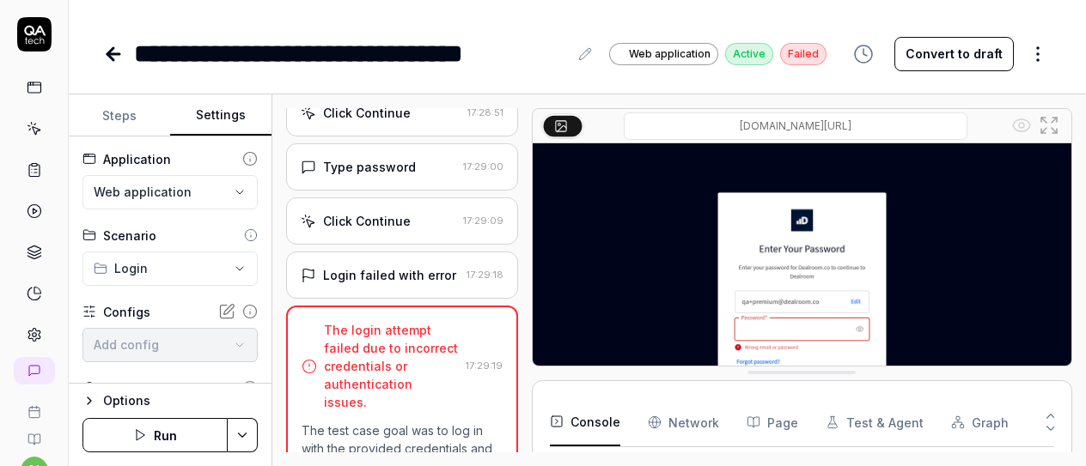
click at [222, 113] on button "Settings" at bounding box center [220, 115] width 101 height 41
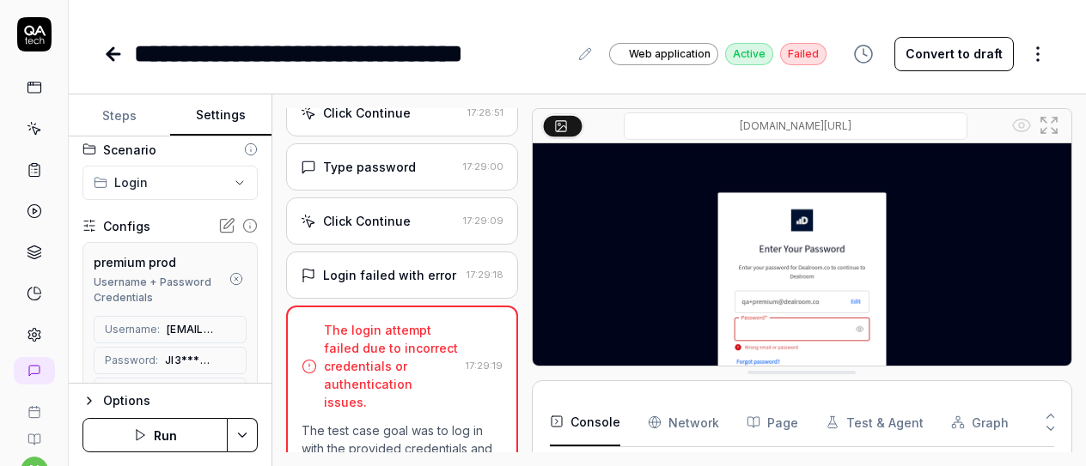
scroll to position [172, 0]
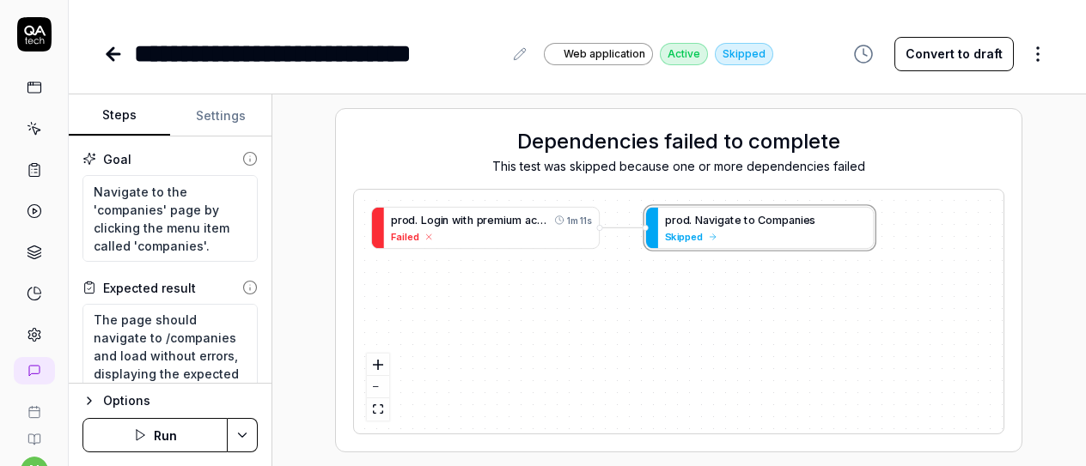
scroll to position [17, 0]
type textarea "*"
click at [197, 113] on button "Settings" at bounding box center [220, 115] width 101 height 41
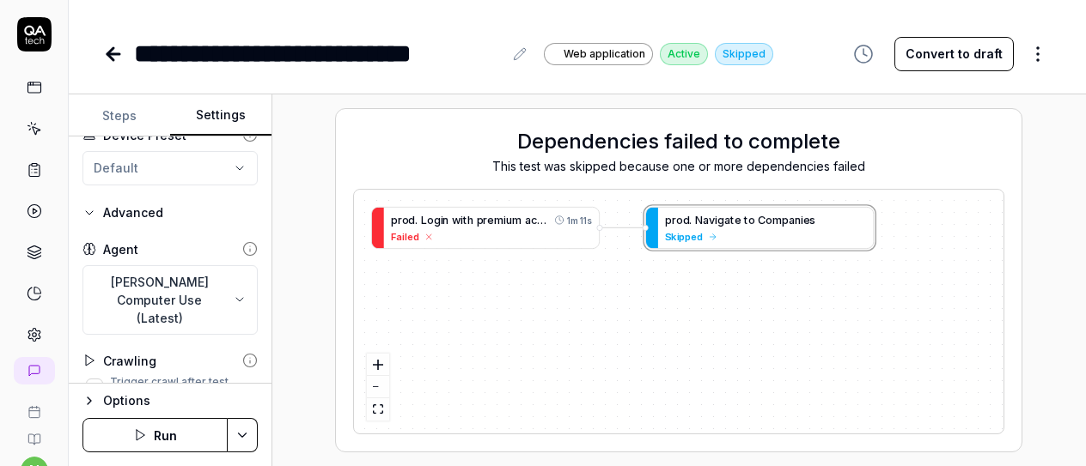
scroll to position [723, 0]
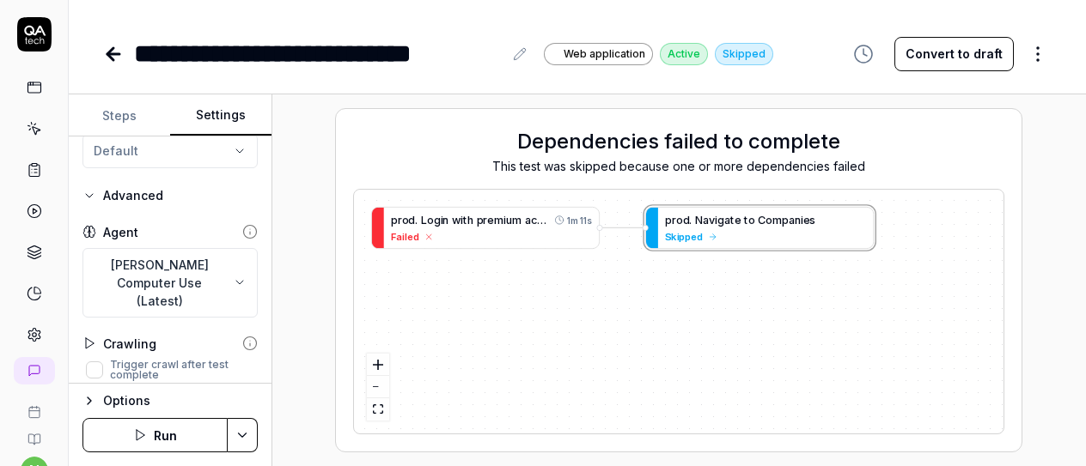
click at [88, 397] on icon "button" at bounding box center [89, 401] width 14 height 14
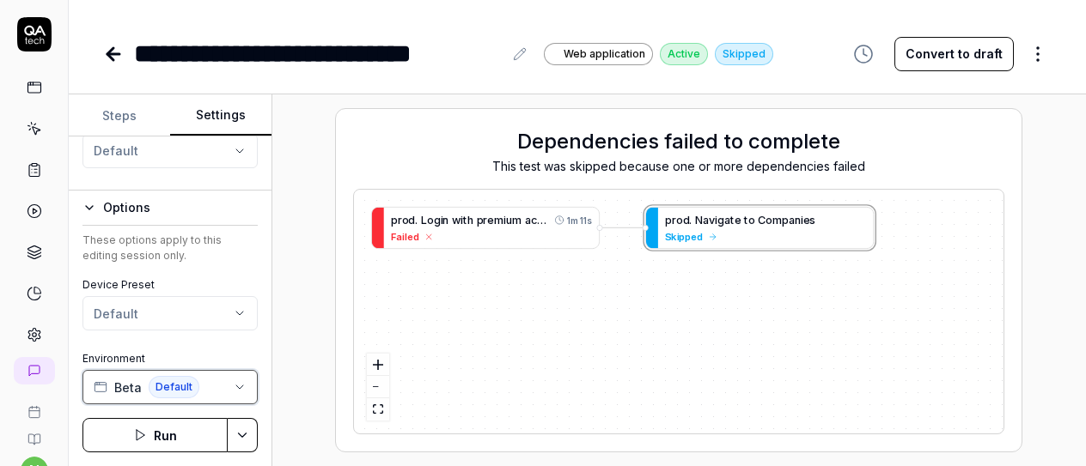
click at [235, 382] on icon "button" at bounding box center [240, 388] width 14 height 14
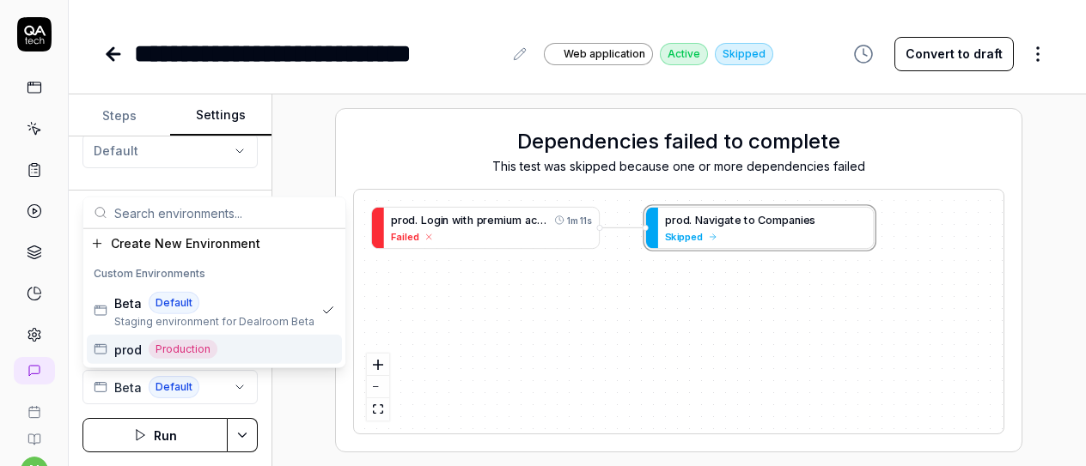
click at [250, 343] on div "prod Production" at bounding box center [214, 349] width 255 height 29
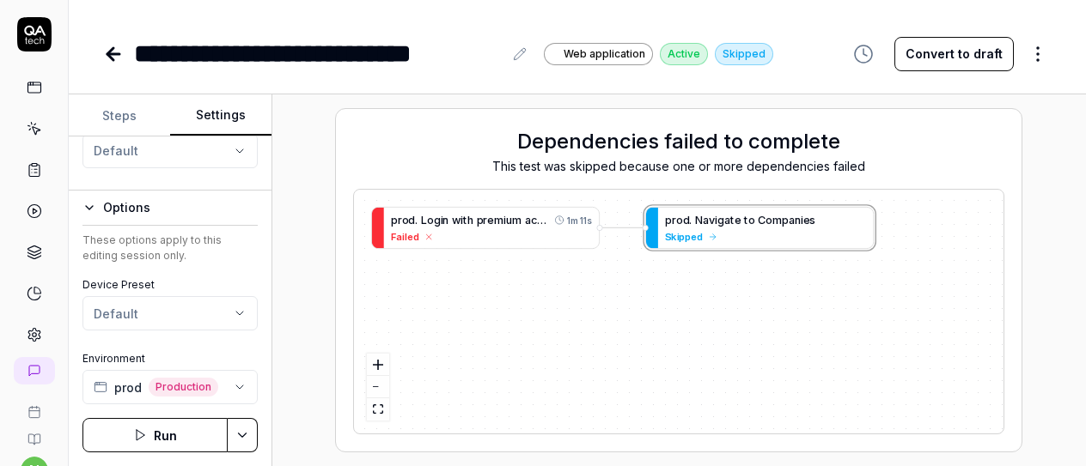
click at [181, 439] on button "Run" at bounding box center [154, 435] width 145 height 34
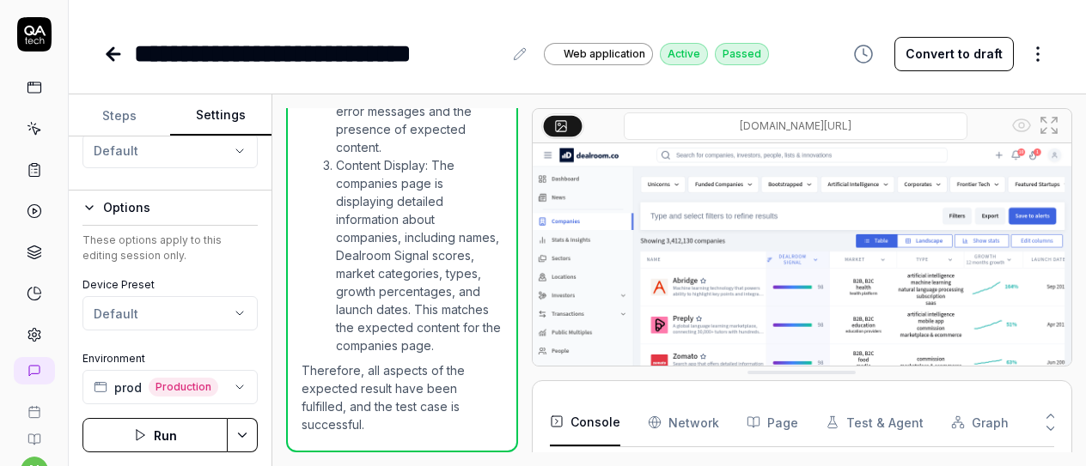
scroll to position [747, 0]
